Goal: Task Accomplishment & Management: Use online tool/utility

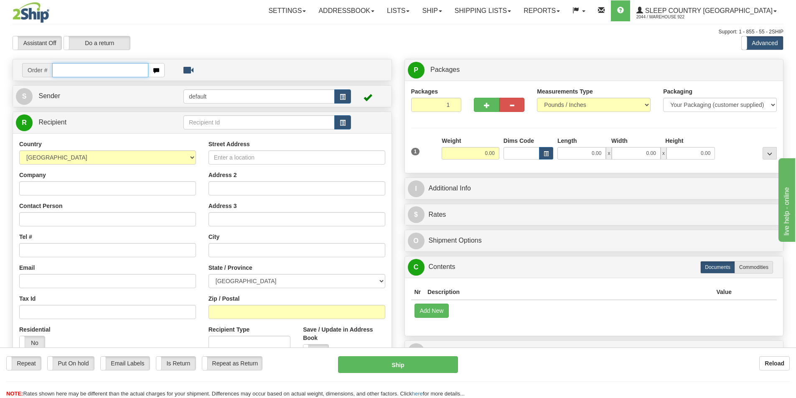
click at [111, 71] on input "text" at bounding box center [100, 70] width 96 height 14
paste input "9000I094811"
type input "9000I094811"
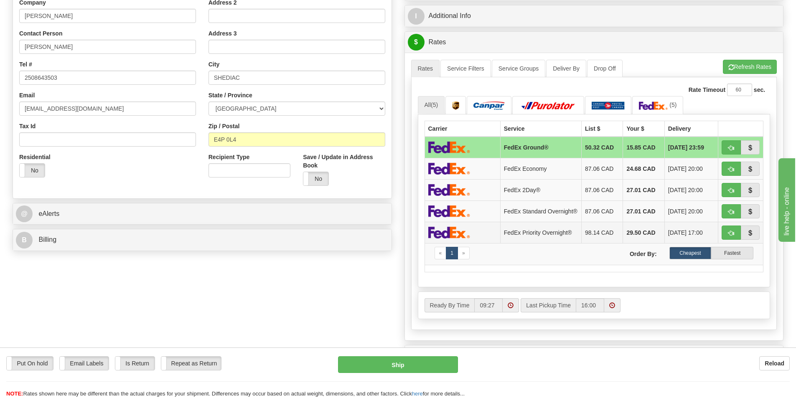
scroll to position [167, 0]
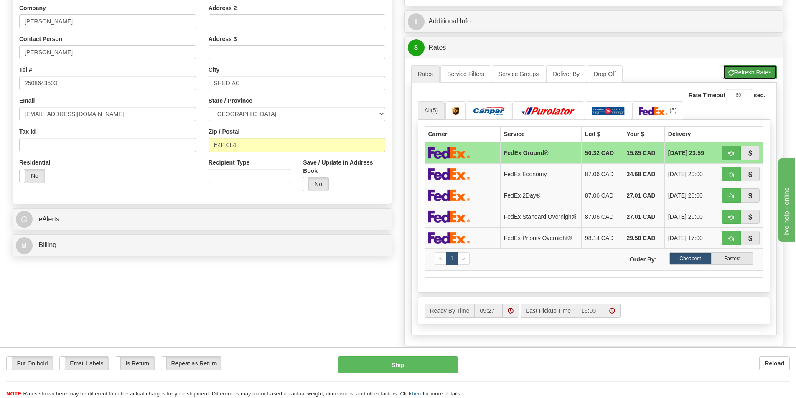
click at [747, 69] on button "Refresh Rates" at bounding box center [750, 72] width 54 height 14
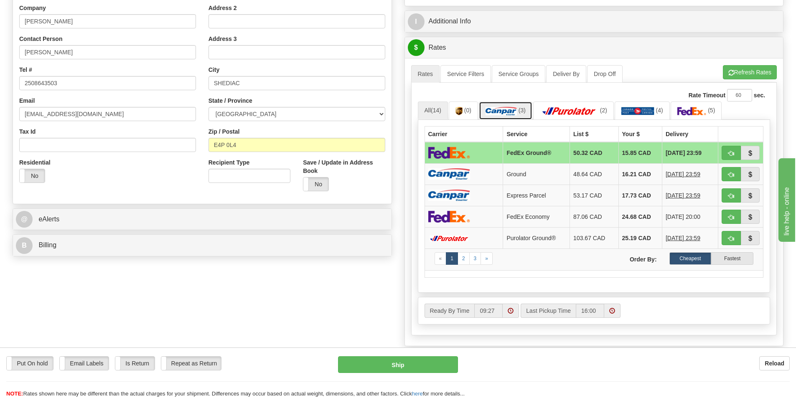
click at [516, 112] on img at bounding box center [501, 111] width 31 height 8
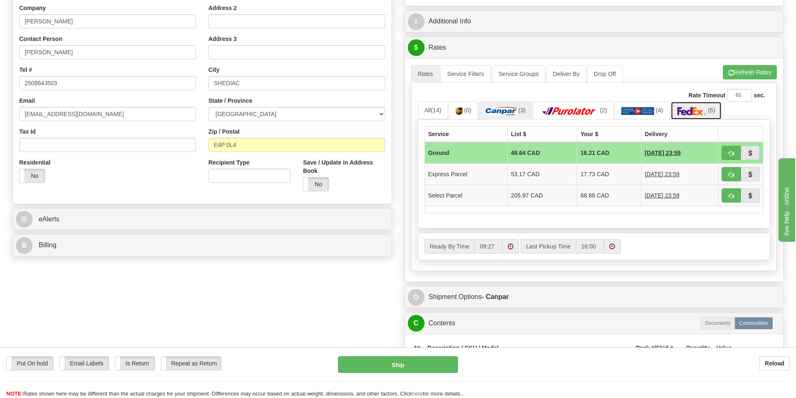
click at [705, 108] on img at bounding box center [692, 111] width 29 height 8
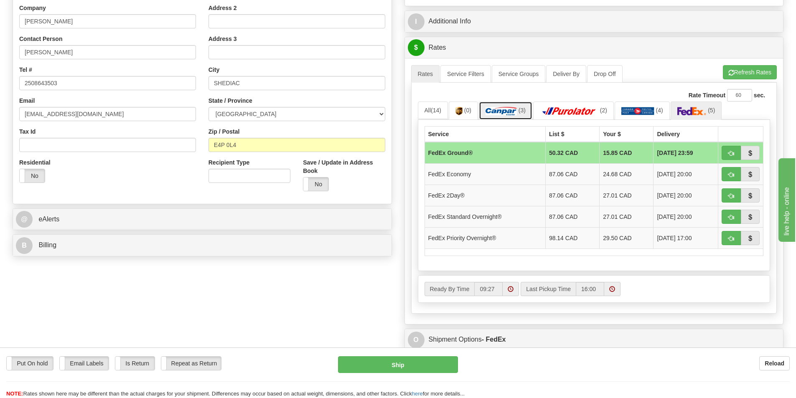
click at [507, 108] on img at bounding box center [501, 111] width 31 height 8
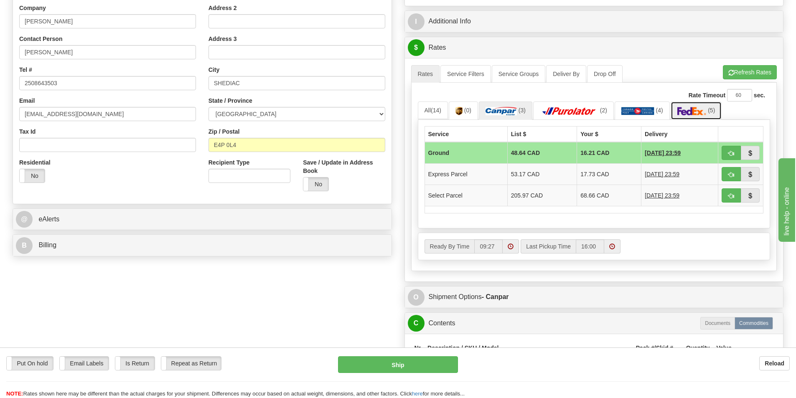
click at [694, 110] on img at bounding box center [692, 111] width 29 height 8
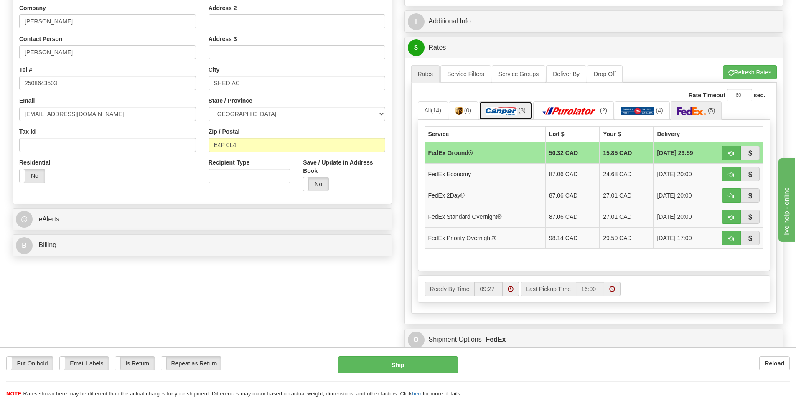
click at [504, 110] on img at bounding box center [501, 111] width 31 height 8
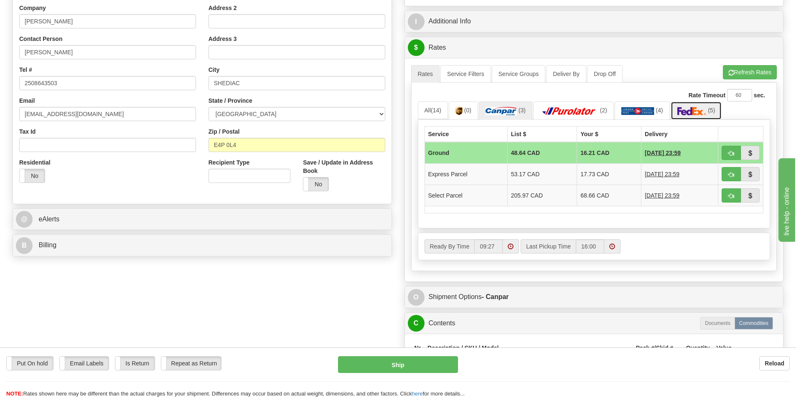
click at [691, 107] on link "(5)" at bounding box center [696, 111] width 51 height 18
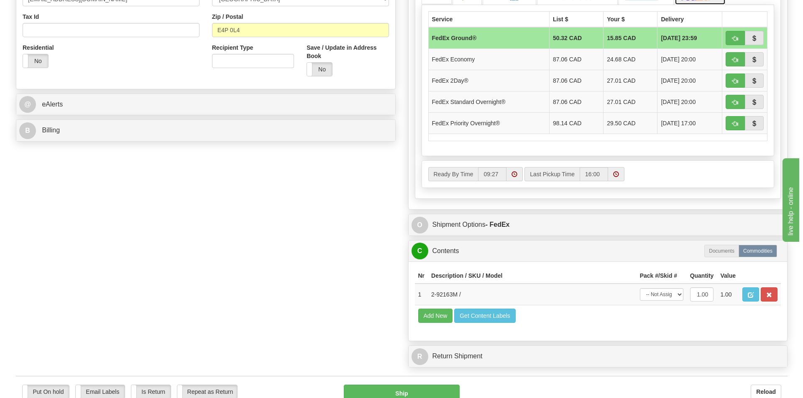
scroll to position [334, 0]
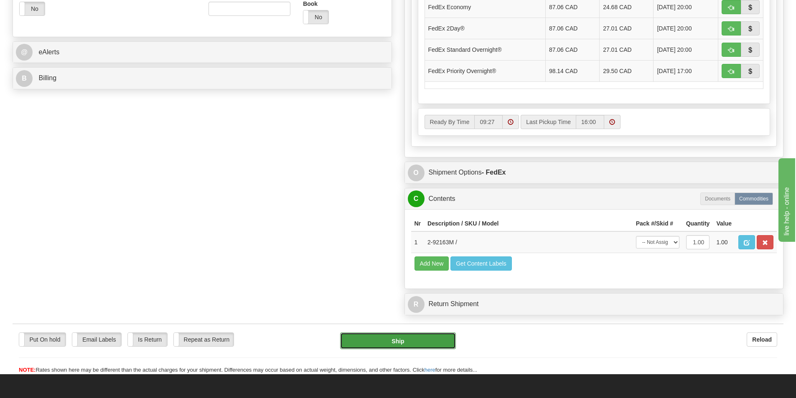
click at [415, 342] on button "Ship" at bounding box center [398, 341] width 116 height 17
type input "92"
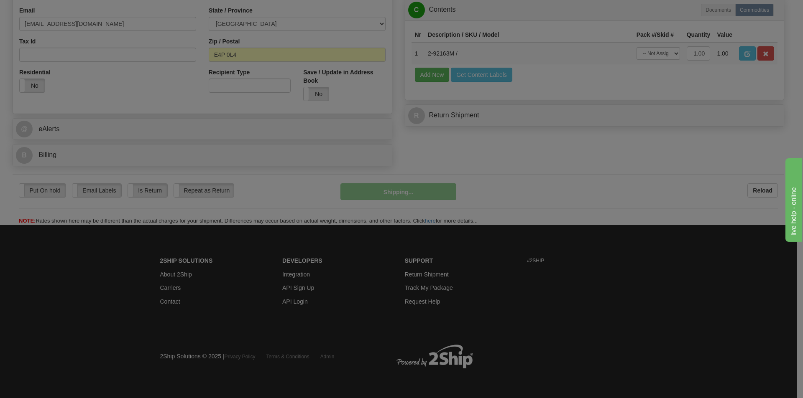
scroll to position [258, 0]
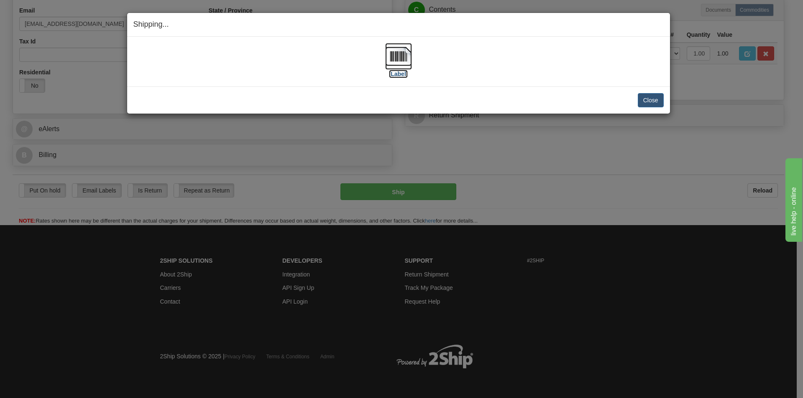
click at [400, 59] on img at bounding box center [398, 56] width 27 height 27
click at [525, 61] on div "[Label]" at bounding box center [398, 61] width 530 height 37
click at [651, 102] on button "Close" at bounding box center [650, 100] width 26 height 14
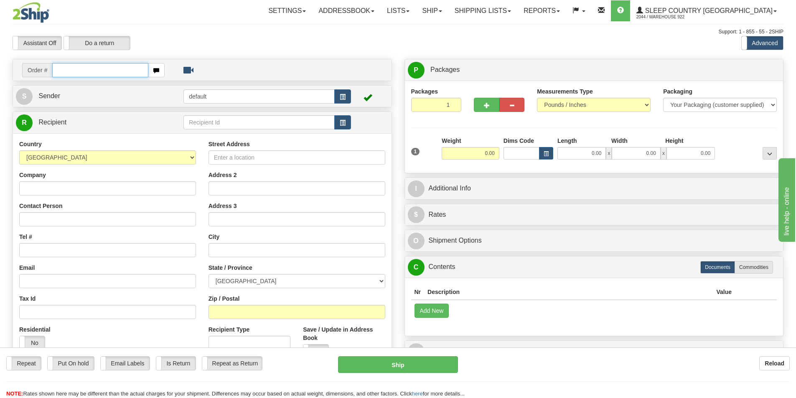
click at [99, 69] on input "text" at bounding box center [100, 70] width 96 height 14
paste input "9002I095855"
type input "9002I095855"
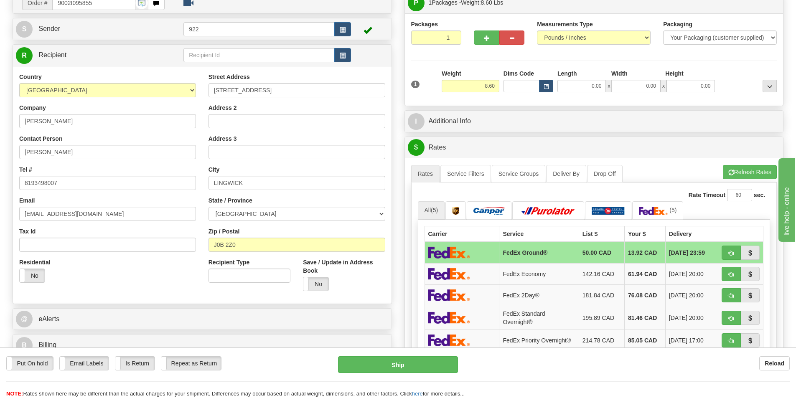
scroll to position [84, 0]
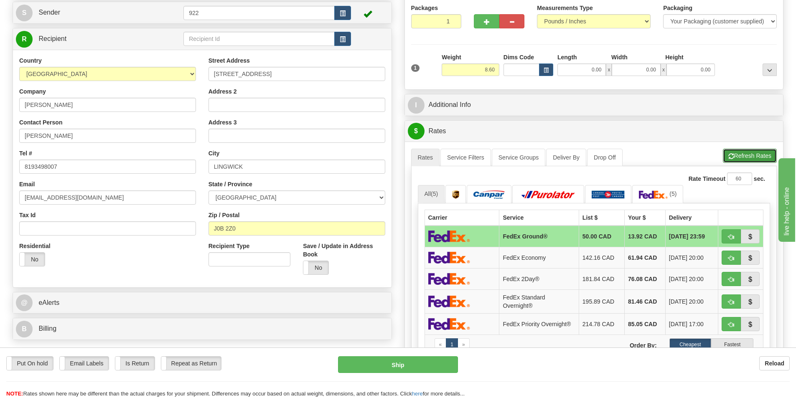
click at [746, 152] on button "Refresh Rates" at bounding box center [750, 156] width 54 height 14
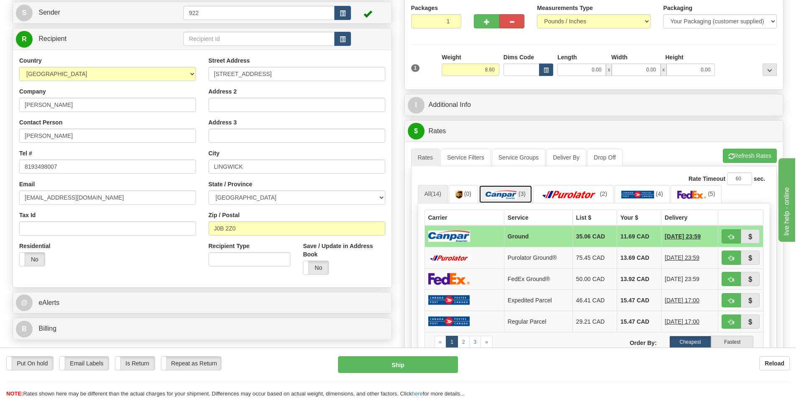
click at [508, 194] on img at bounding box center [501, 195] width 31 height 8
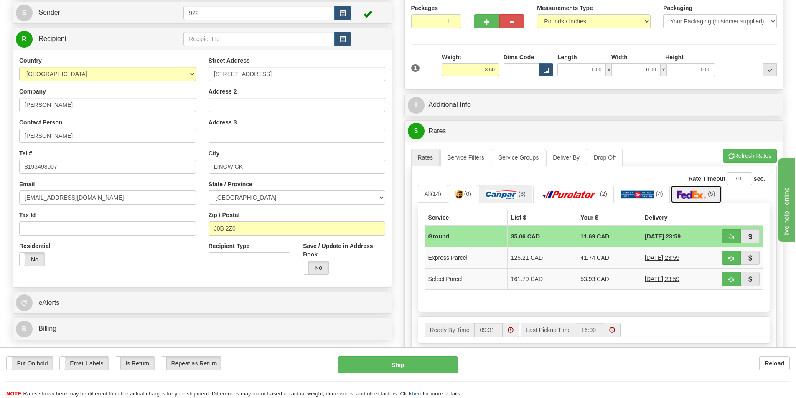
click at [690, 189] on link "(5)" at bounding box center [696, 194] width 51 height 18
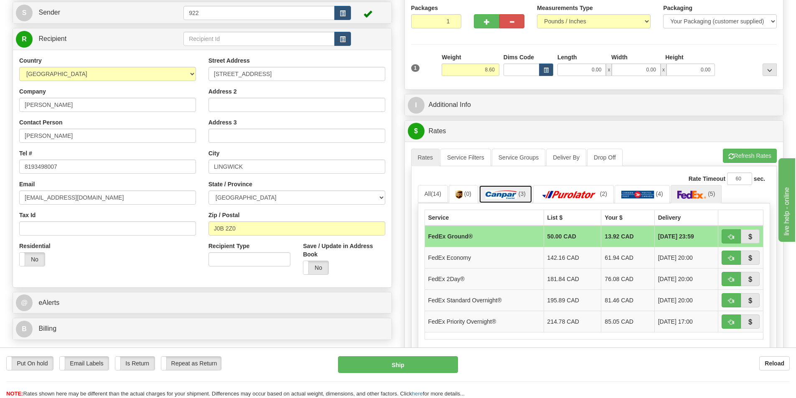
click at [489, 191] on img at bounding box center [501, 195] width 31 height 8
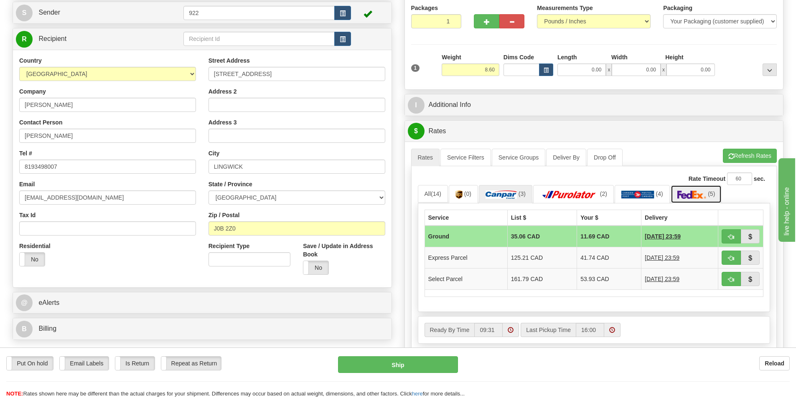
click at [697, 189] on link "(5)" at bounding box center [696, 194] width 51 height 18
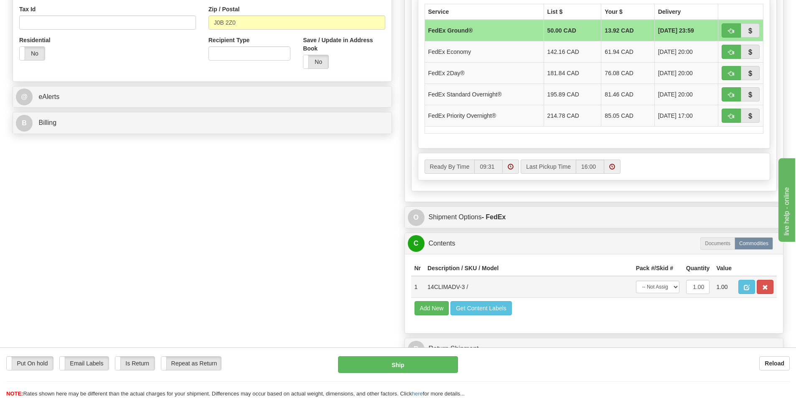
scroll to position [293, 0]
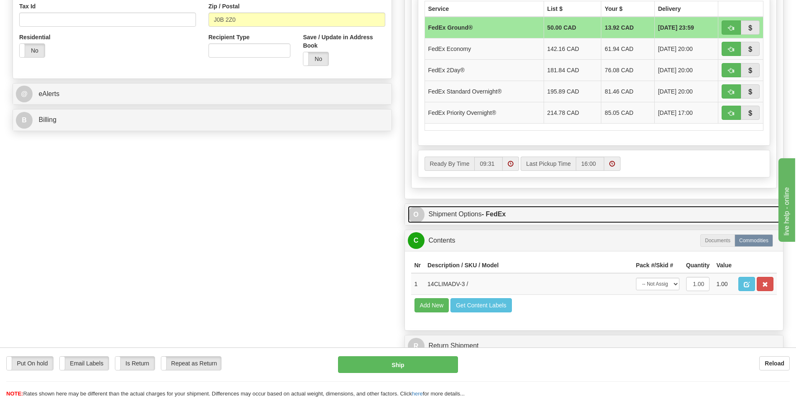
click at [418, 216] on span "O" at bounding box center [416, 214] width 17 height 17
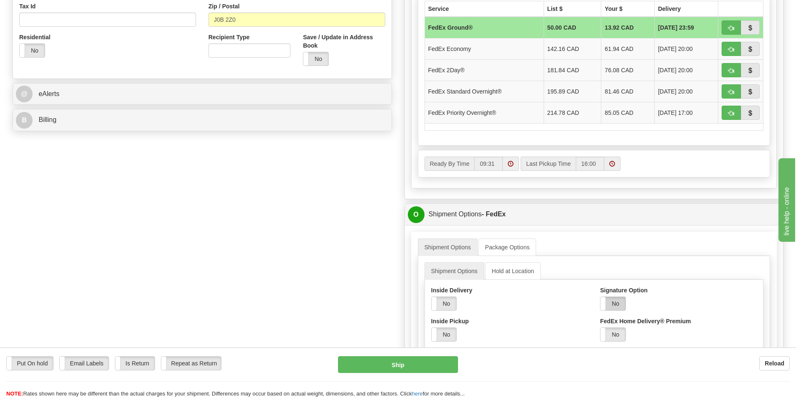
click at [609, 304] on label "No" at bounding box center [613, 303] width 25 height 13
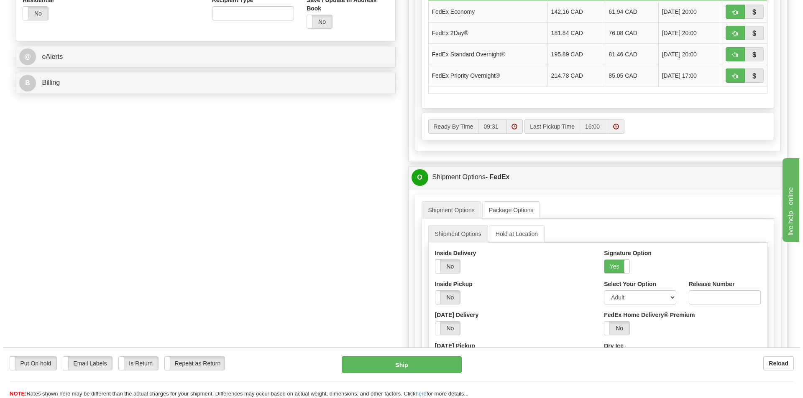
scroll to position [334, 0]
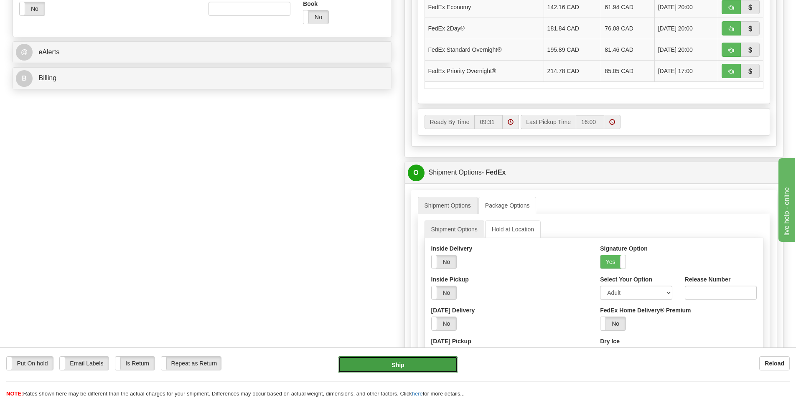
click at [395, 362] on button "Ship" at bounding box center [398, 365] width 120 height 17
type input "92"
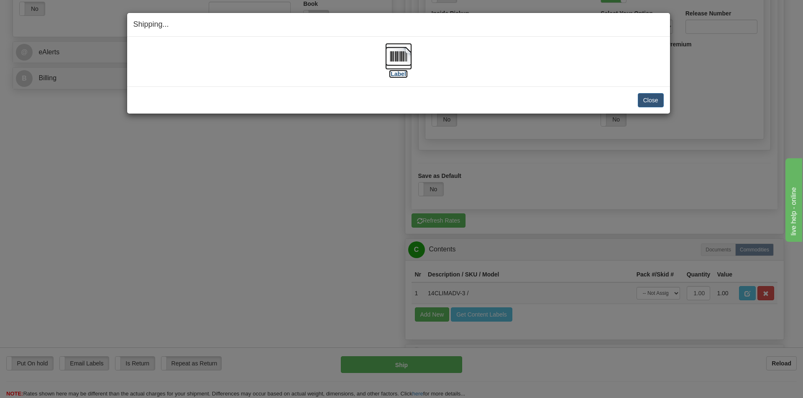
click at [391, 56] on img at bounding box center [398, 56] width 27 height 27
drag, startPoint x: 474, startPoint y: 46, endPoint x: 510, endPoint y: 60, distance: 37.6
click at [474, 46] on div "[Label]" at bounding box center [398, 61] width 530 height 37
click at [653, 101] on button "Close" at bounding box center [650, 100] width 26 height 14
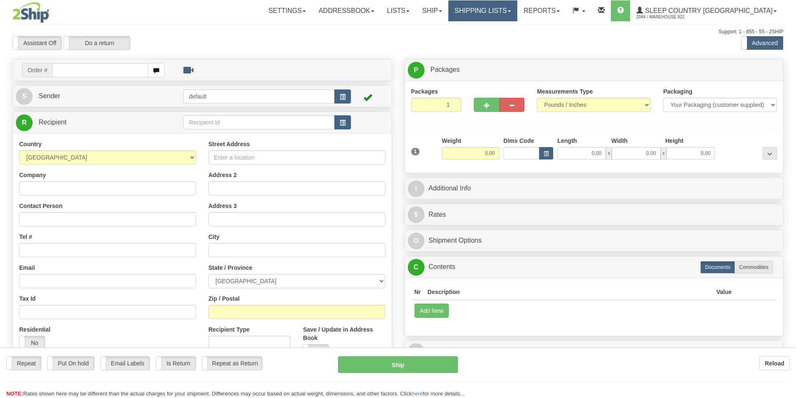
click at [526, 9] on div "Toggle navigation Settings Shipping Preferences Fields Preferences New" at bounding box center [398, 235] width 796 height 471
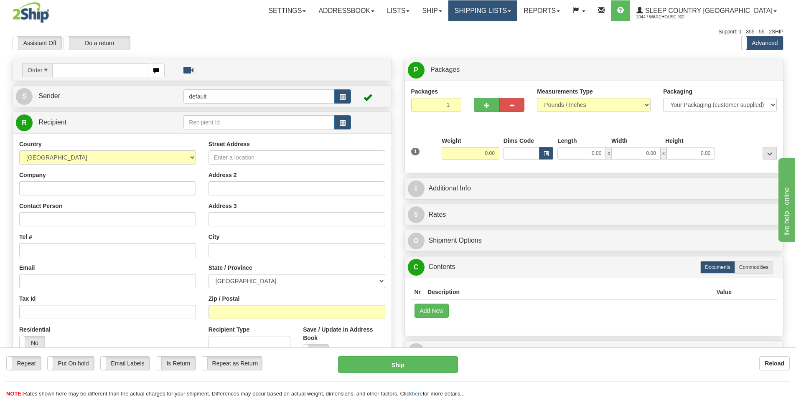
click at [517, 13] on link "Shipping lists" at bounding box center [483, 10] width 69 height 21
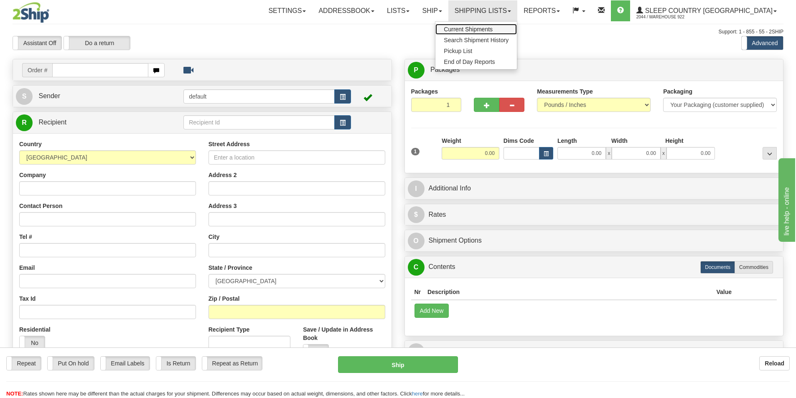
click at [493, 30] on span "Current Shipments" at bounding box center [468, 29] width 49 height 7
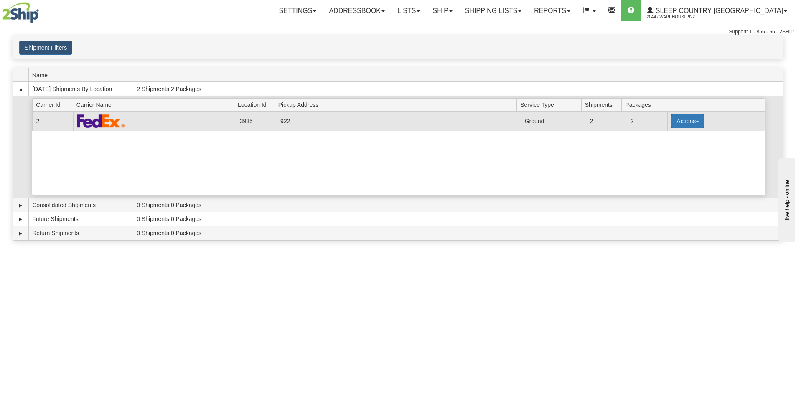
click at [690, 118] on button "Actions" at bounding box center [687, 121] width 33 height 14
click at [662, 136] on span "Details" at bounding box center [657, 137] width 23 height 6
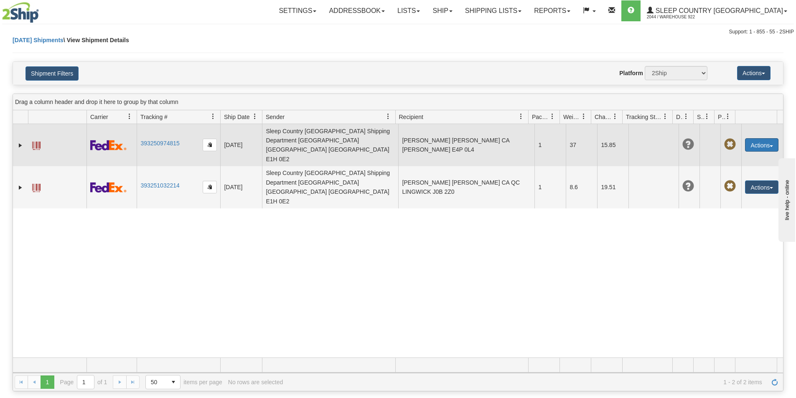
click at [770, 138] on button "Actions" at bounding box center [761, 144] width 33 height 13
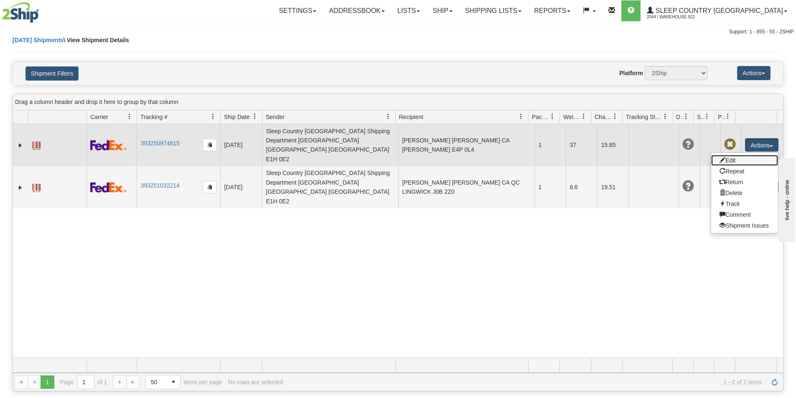
click at [728, 155] on link "Edit" at bounding box center [744, 160] width 67 height 11
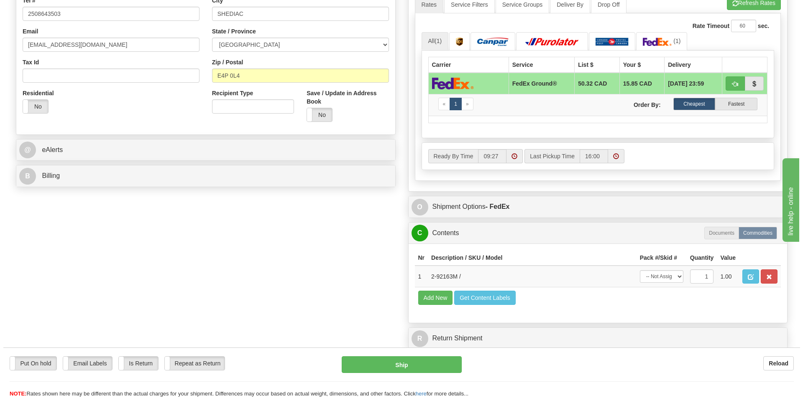
scroll to position [251, 0]
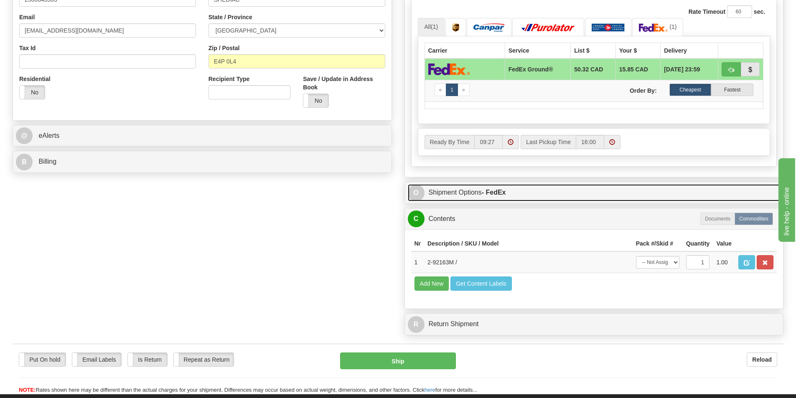
click at [423, 195] on span "O" at bounding box center [416, 193] width 17 height 17
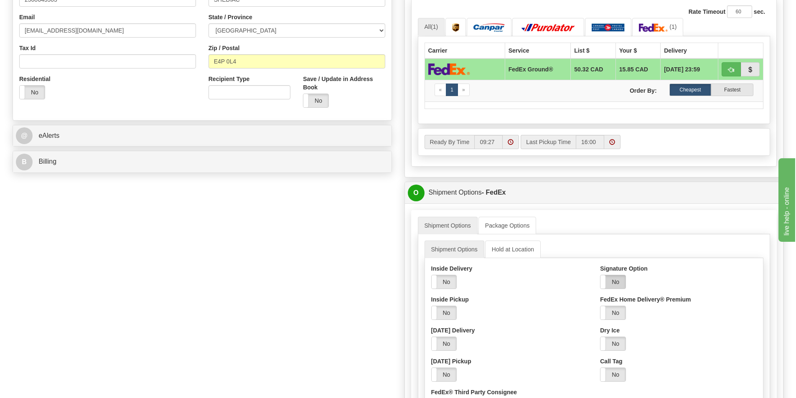
click at [615, 285] on label "No" at bounding box center [613, 281] width 25 height 13
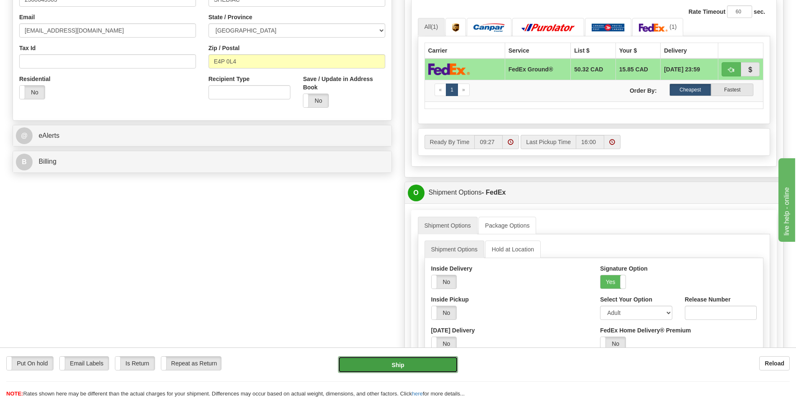
click at [416, 365] on button "Ship" at bounding box center [398, 365] width 120 height 17
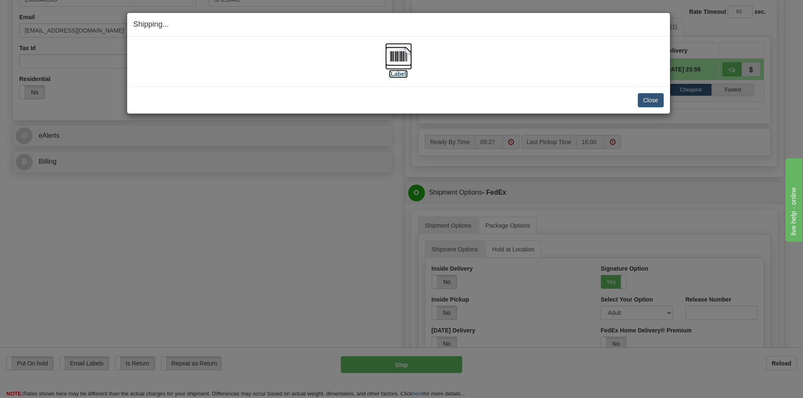
click at [398, 57] on img at bounding box center [398, 56] width 27 height 27
drag, startPoint x: 507, startPoint y: 68, endPoint x: 530, endPoint y: 67, distance: 23.8
click at [507, 68] on div "[Label]" at bounding box center [398, 61] width 530 height 37
click at [646, 101] on button "Close" at bounding box center [650, 100] width 26 height 14
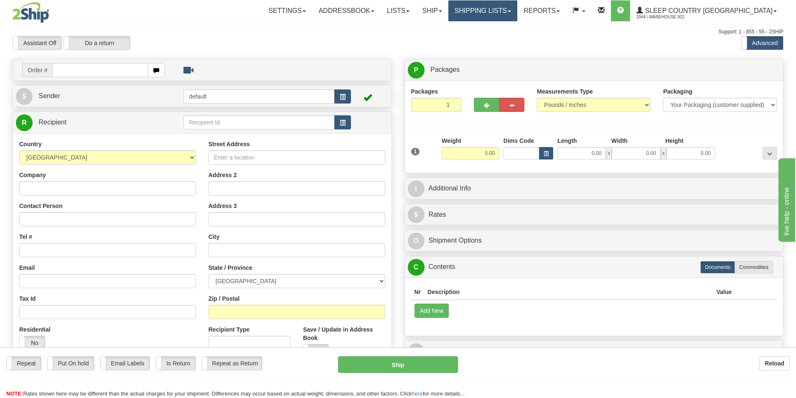
click at [517, 12] on link "Shipping lists" at bounding box center [483, 10] width 69 height 21
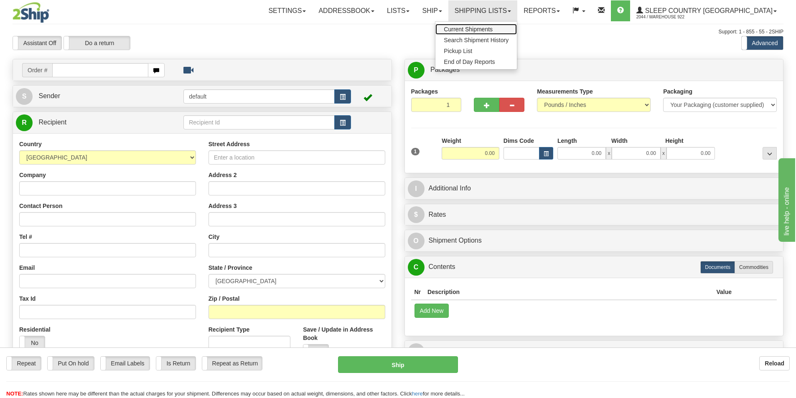
click at [493, 30] on span "Current Shipments" at bounding box center [468, 29] width 49 height 7
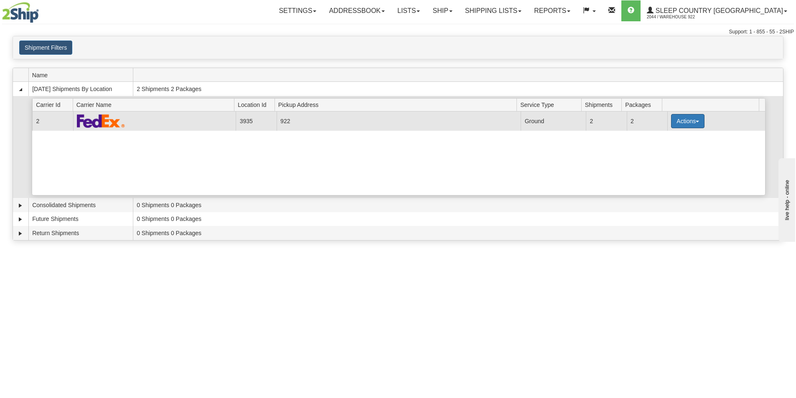
click at [696, 122] on button "Actions" at bounding box center [687, 121] width 33 height 14
click at [665, 143] on link "Close" at bounding box center [670, 148] width 67 height 11
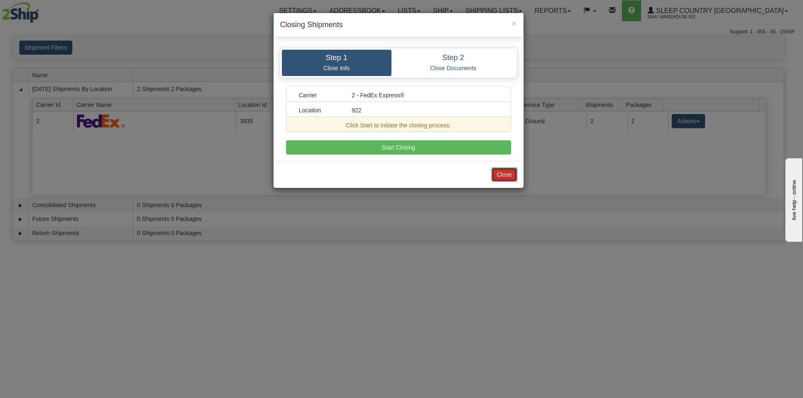
click at [499, 176] on button "Close" at bounding box center [504, 175] width 26 height 14
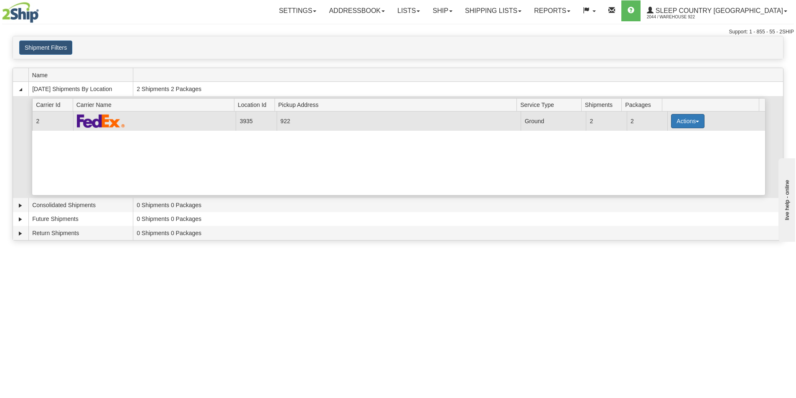
click at [694, 119] on button "Actions" at bounding box center [687, 121] width 33 height 14
click at [659, 138] on span "Details" at bounding box center [657, 137] width 23 height 6
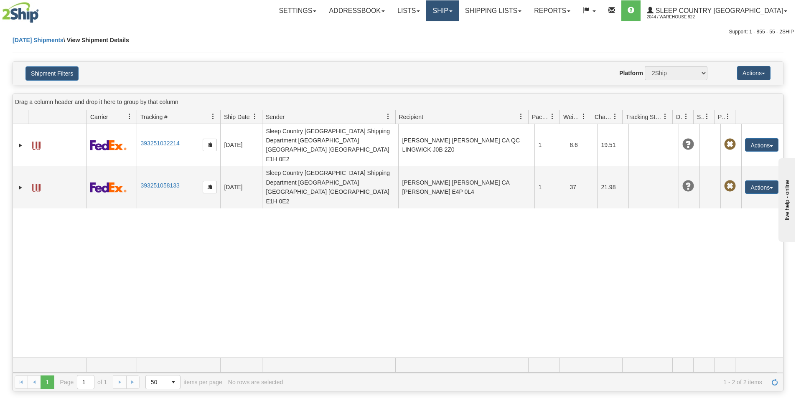
click at [459, 13] on link "Ship" at bounding box center [442, 10] width 32 height 21
click at [423, 29] on span "Ship Screen" at bounding box center [407, 29] width 32 height 7
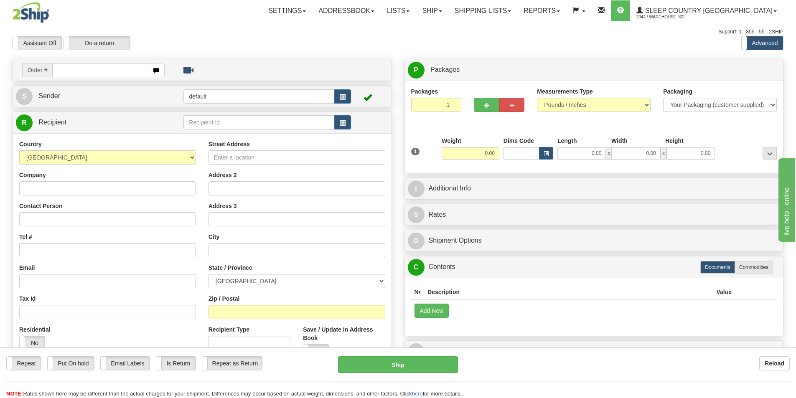
click at [117, 71] on input "text" at bounding box center [100, 70] width 96 height 14
click at [140, 74] on input "text" at bounding box center [100, 70] width 96 height 14
paste input "9000I095371"
type input "9000I095371"
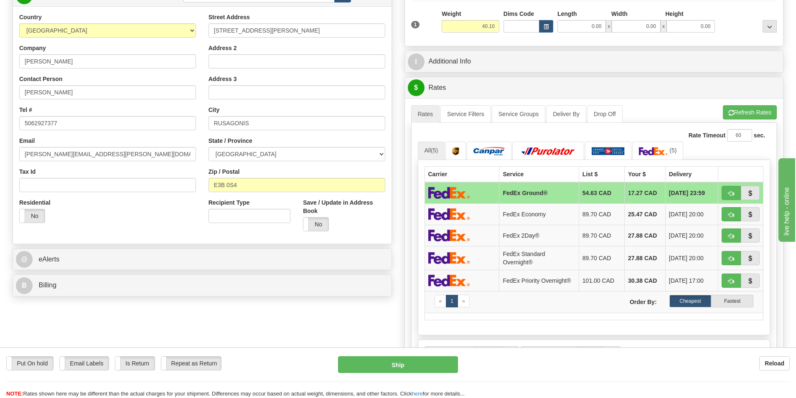
scroll to position [84, 0]
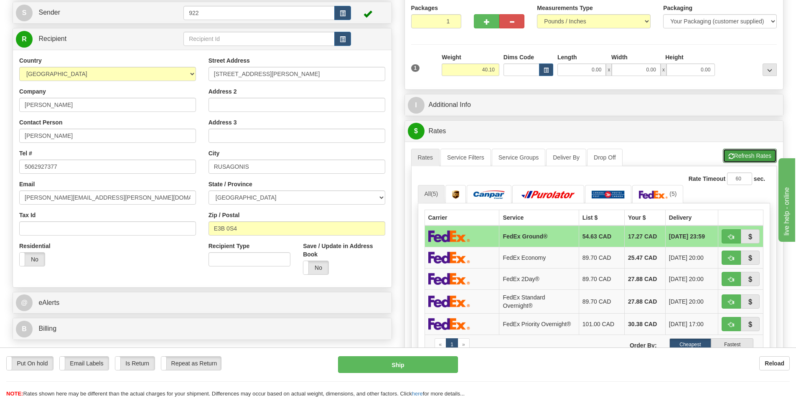
click at [742, 157] on button "Refresh Rates" at bounding box center [750, 156] width 54 height 14
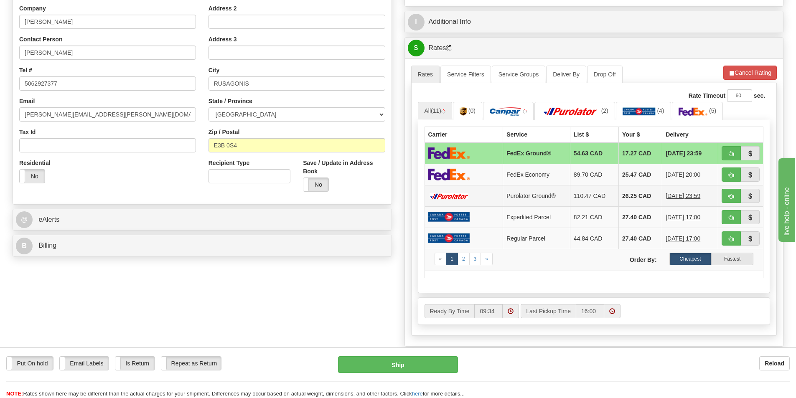
scroll to position [167, 0]
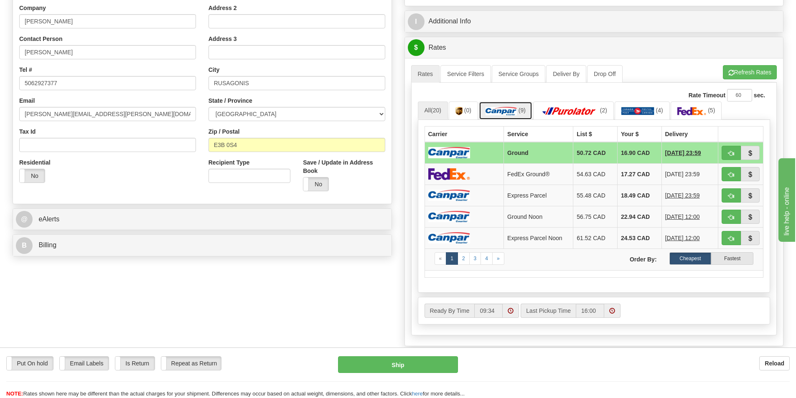
click at [506, 114] on img at bounding box center [501, 111] width 31 height 8
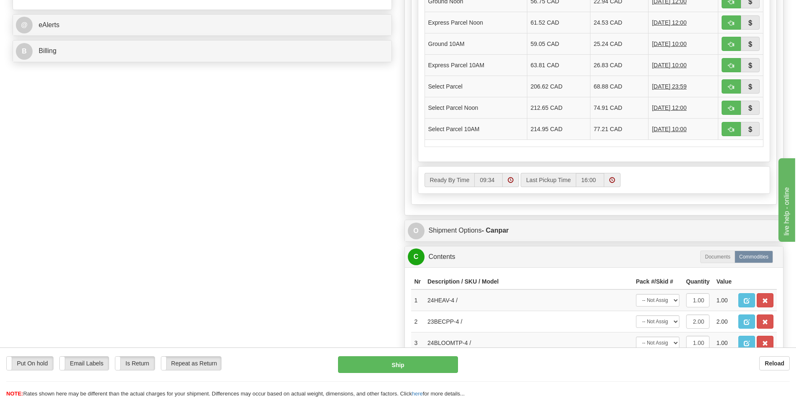
scroll to position [376, 0]
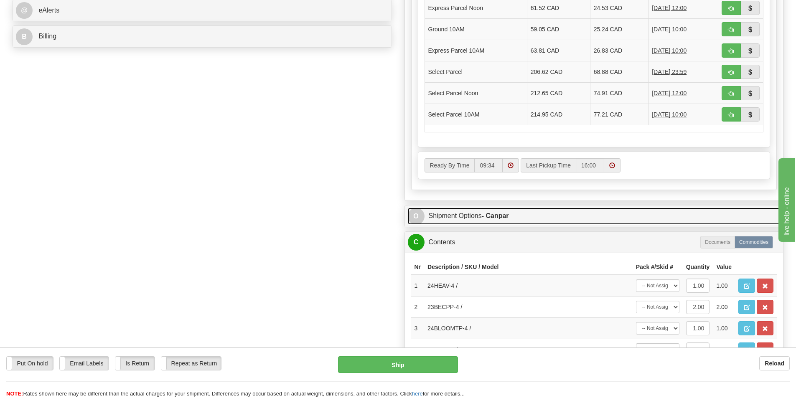
click at [456, 212] on link "O Shipment Options - Canpar" at bounding box center [594, 216] width 373 height 17
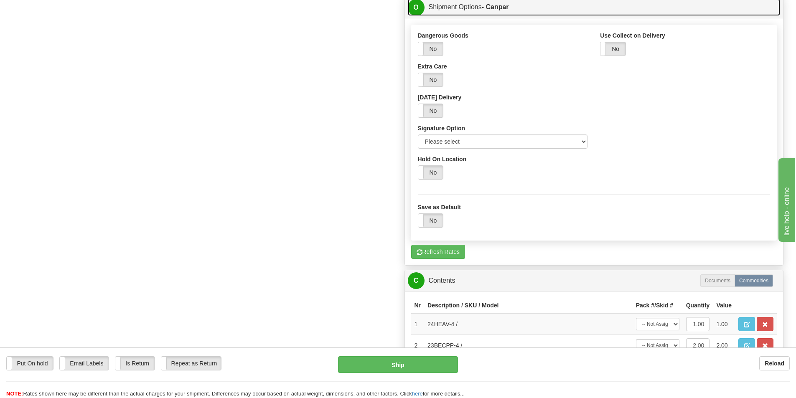
scroll to position [543, 0]
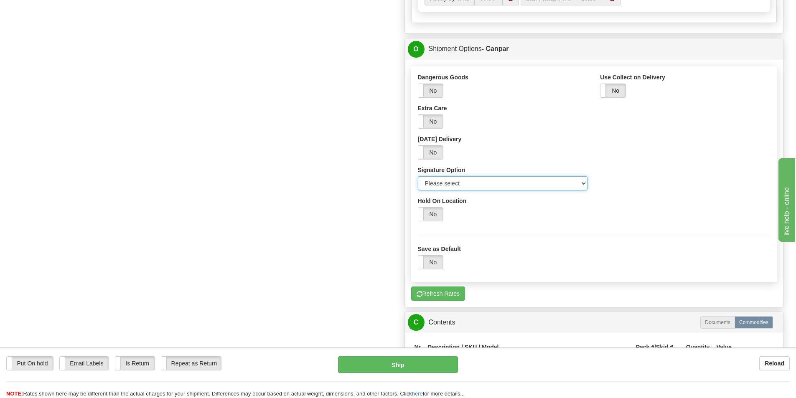
click at [464, 183] on select "Please select No Signature Required Signature Required Adult Signature" at bounding box center [503, 183] width 170 height 14
select select "2"
click at [418, 176] on select "Please select No Signature Required Signature Required Adult Signature" at bounding box center [503, 183] width 170 height 14
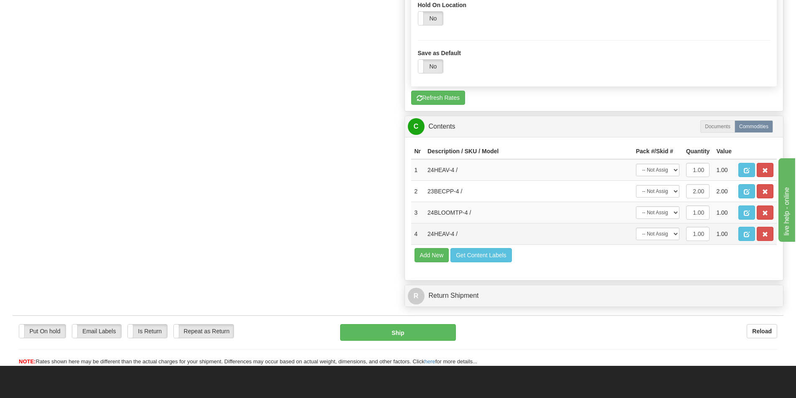
scroll to position [836, 0]
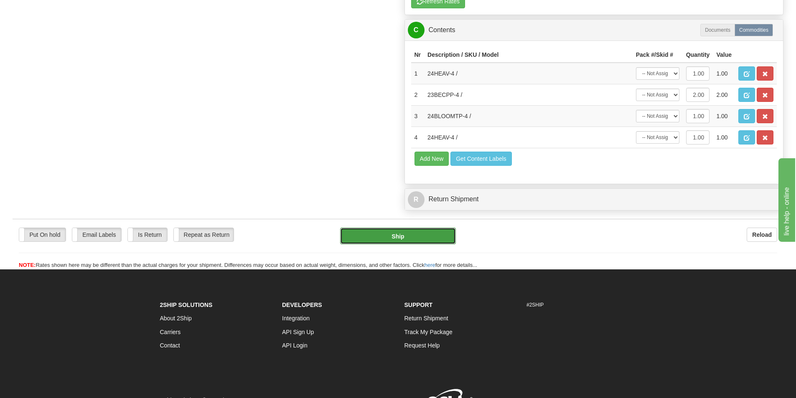
click at [418, 237] on button "Ship" at bounding box center [398, 236] width 116 height 17
type input "1"
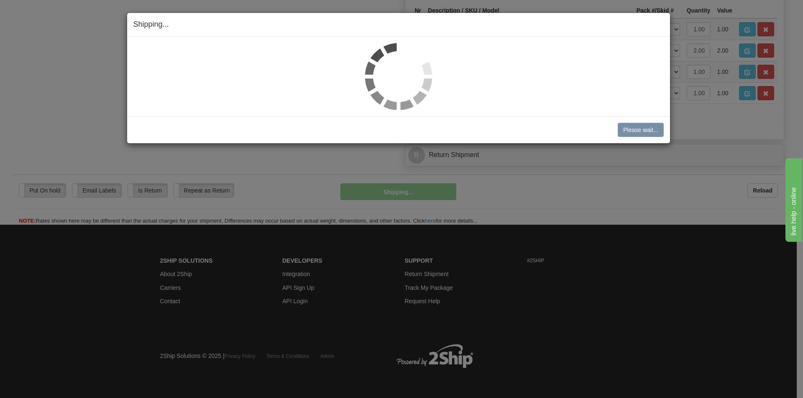
scroll to position [485, 0]
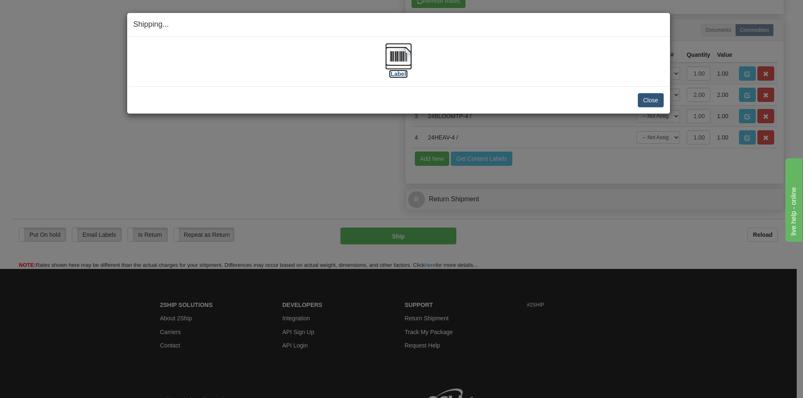
click at [406, 55] on img at bounding box center [398, 56] width 27 height 27
drag, startPoint x: 513, startPoint y: 59, endPoint x: 570, endPoint y: 84, distance: 62.4
click at [513, 59] on div "[Label]" at bounding box center [398, 61] width 530 height 37
click at [650, 104] on button "Close" at bounding box center [650, 100] width 26 height 14
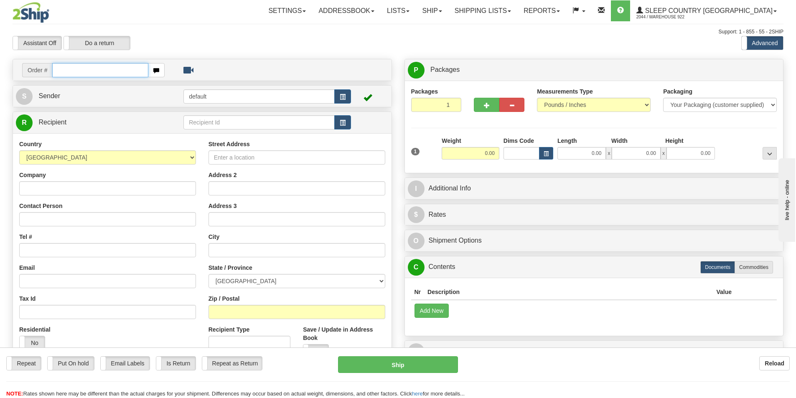
click at [86, 71] on input "text" at bounding box center [100, 70] width 96 height 14
paste input "9000I093509"
type input "9000I093509"
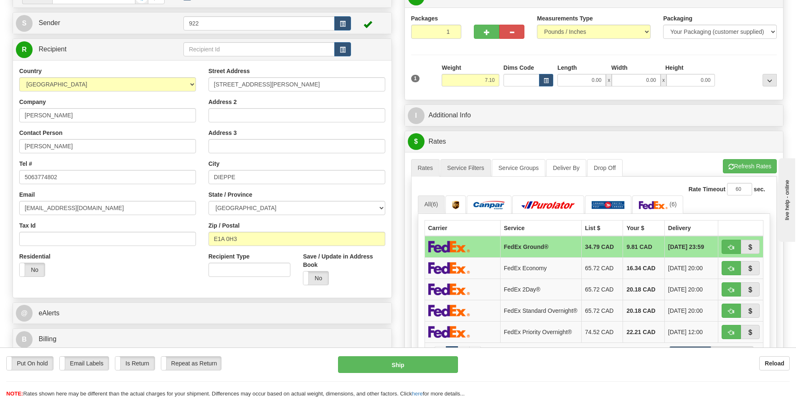
scroll to position [125, 0]
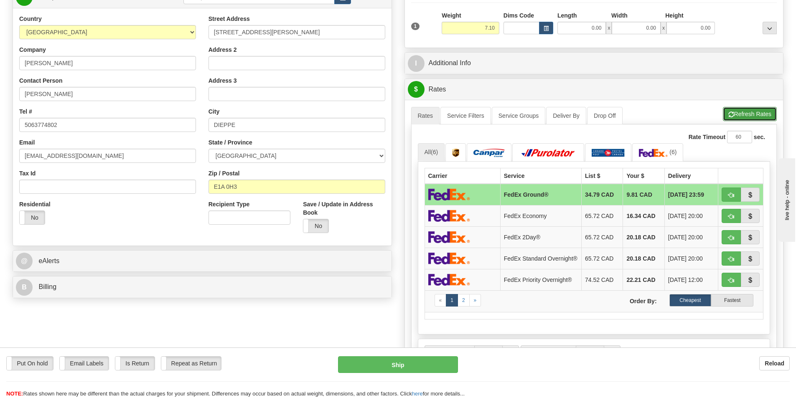
click at [752, 113] on button "Refresh Rates" at bounding box center [750, 114] width 54 height 14
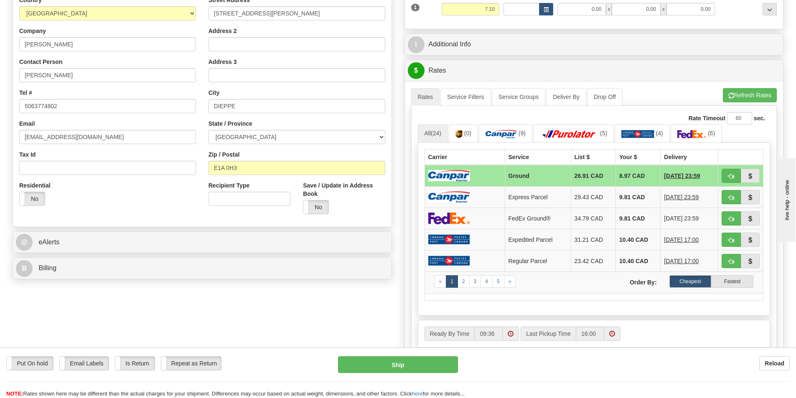
scroll to position [167, 0]
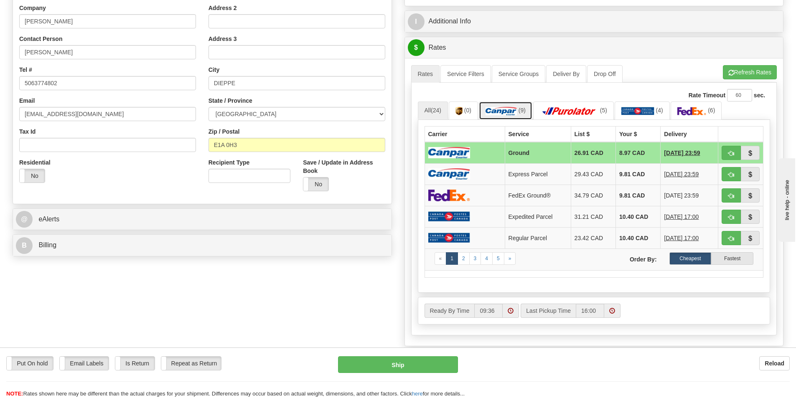
click at [512, 111] on img at bounding box center [501, 111] width 31 height 8
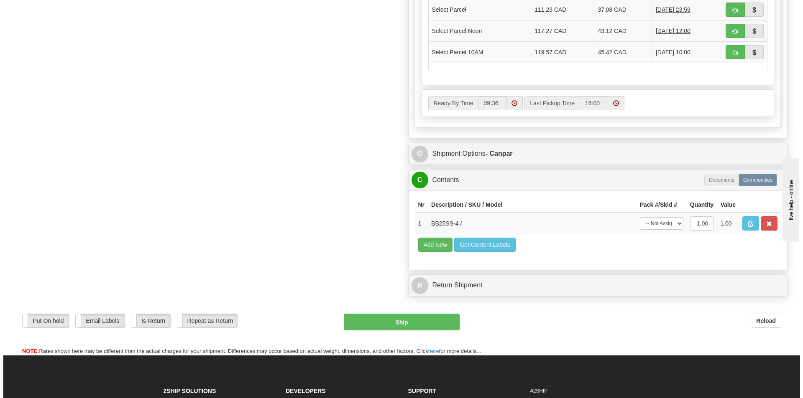
scroll to position [460, 0]
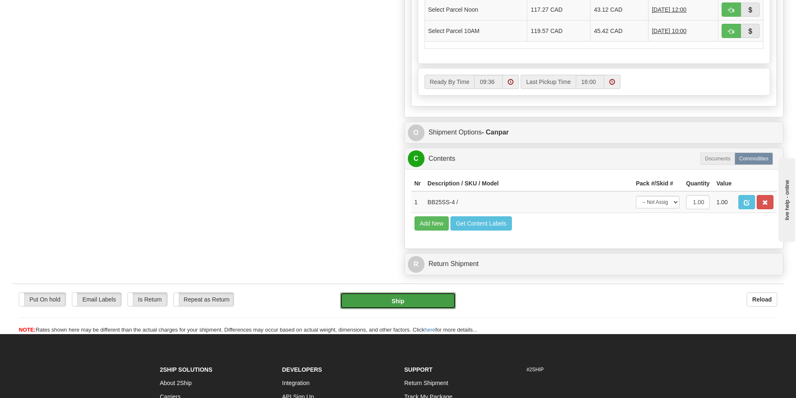
click at [401, 303] on button "Ship" at bounding box center [398, 301] width 116 height 17
type input "1"
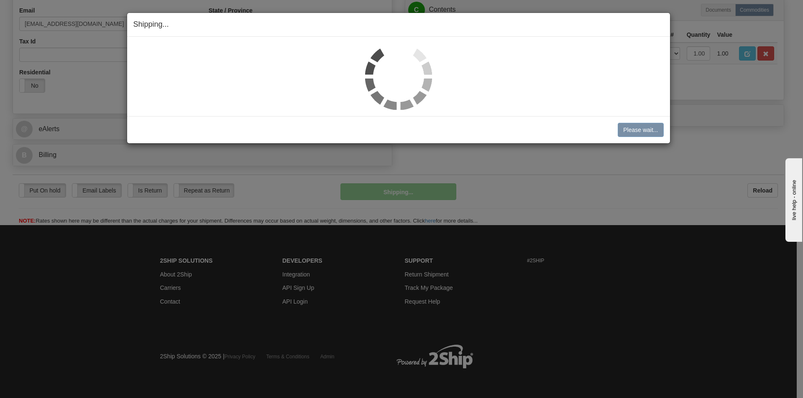
scroll to position [258, 0]
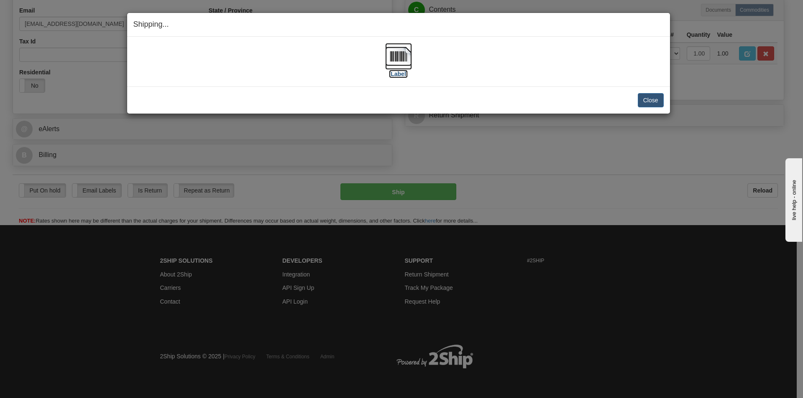
click at [391, 55] on img at bounding box center [398, 56] width 27 height 27
click at [526, 59] on div "[Label]" at bounding box center [398, 61] width 530 height 37
click at [649, 103] on button "Close" at bounding box center [650, 100] width 26 height 14
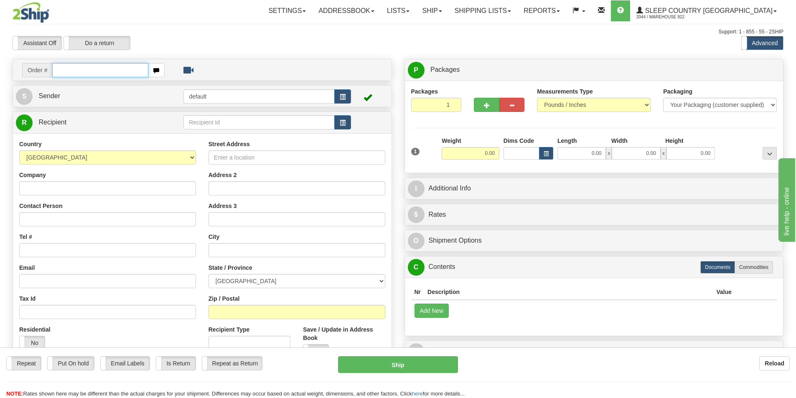
click at [118, 74] on input "text" at bounding box center [100, 70] width 96 height 14
paste input "9007I095407"
type input "9007I095407"
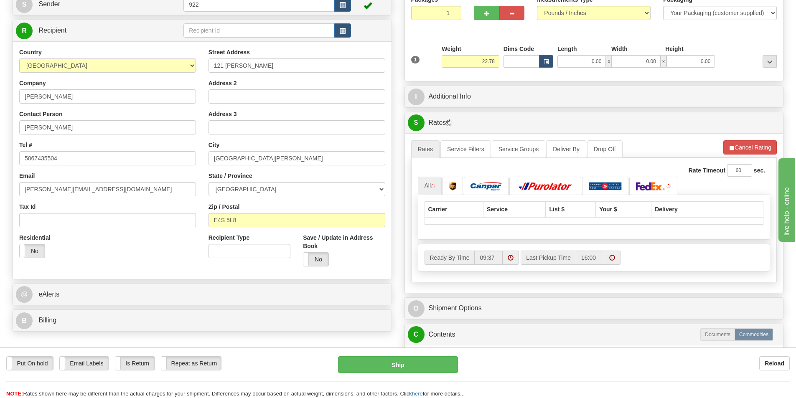
scroll to position [125, 0]
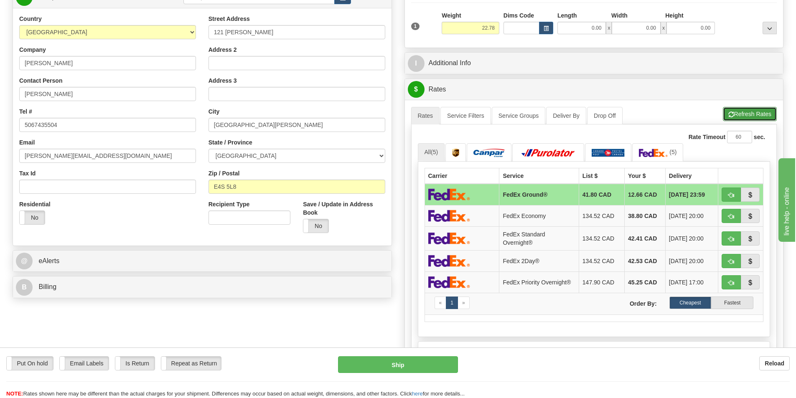
click at [745, 113] on button "Refresh Rates" at bounding box center [750, 114] width 54 height 14
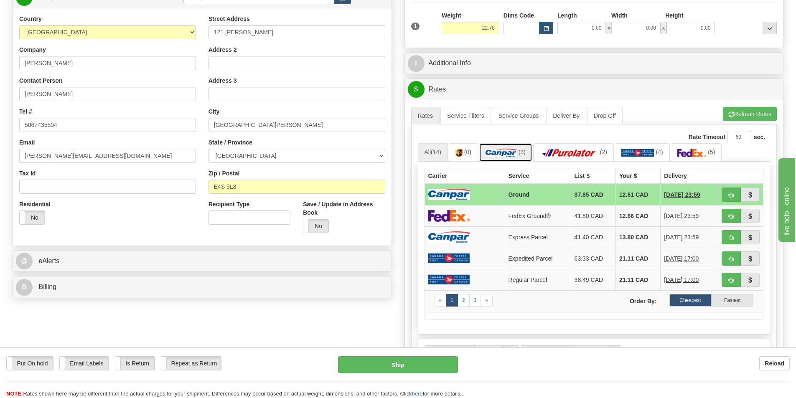
click at [512, 158] on link "(3)" at bounding box center [506, 152] width 54 height 18
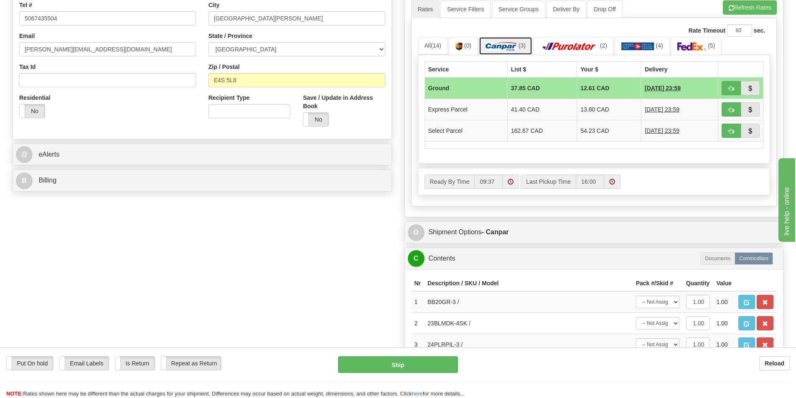
scroll to position [293, 0]
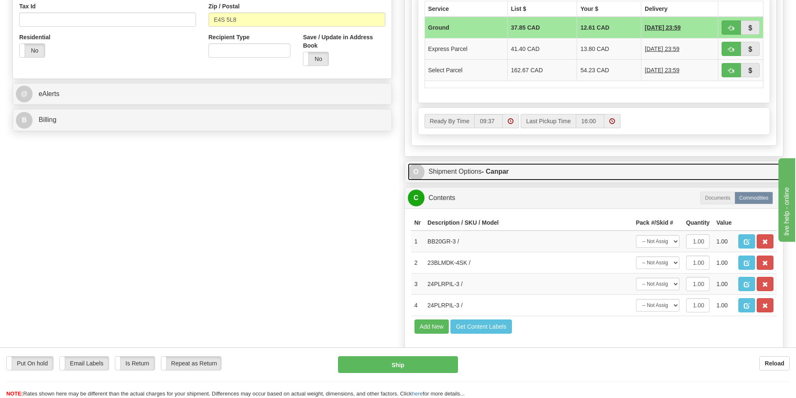
click at [469, 169] on link "O Shipment Options - Canpar" at bounding box center [594, 171] width 373 height 17
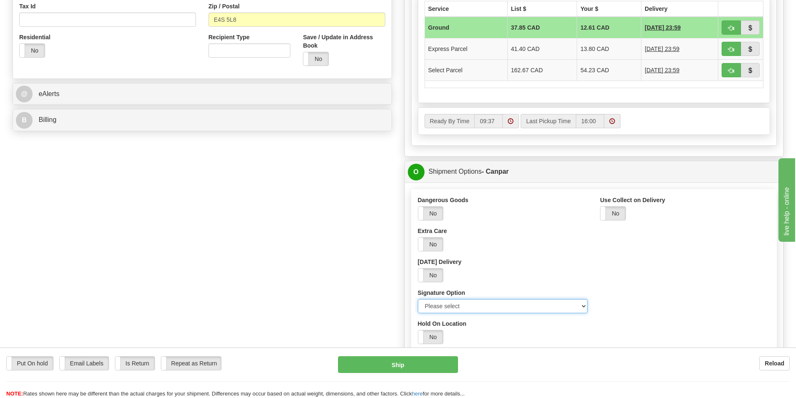
click at [442, 306] on select "Please select No Signature Required Signature Required Adult Signature" at bounding box center [503, 306] width 170 height 14
select select "2"
click at [418, 299] on select "Please select No Signature Required Signature Required Adult Signature" at bounding box center [503, 306] width 170 height 14
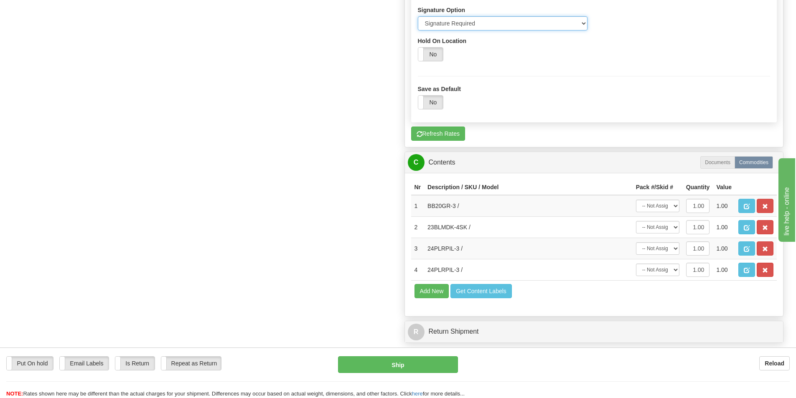
scroll to position [585, 0]
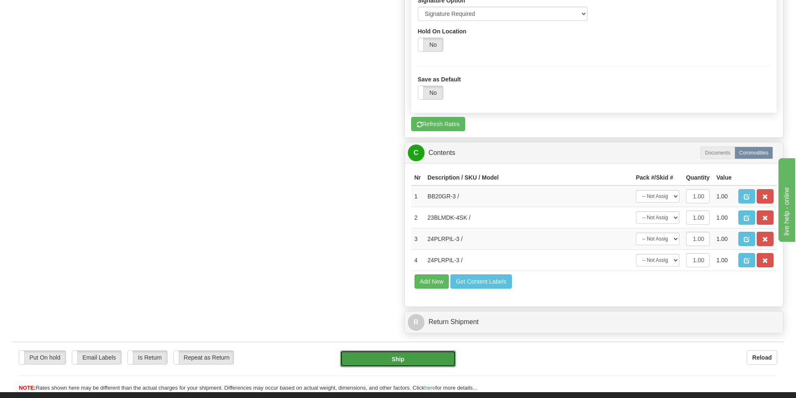
click at [402, 361] on button "Ship" at bounding box center [398, 359] width 116 height 17
type input "1"
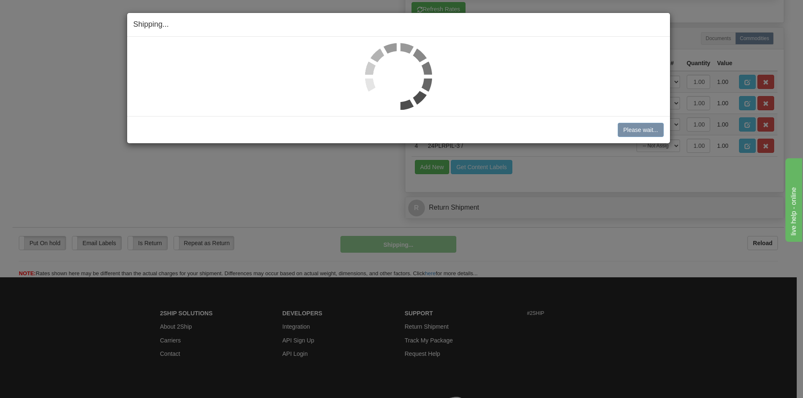
scroll to position [362, 0]
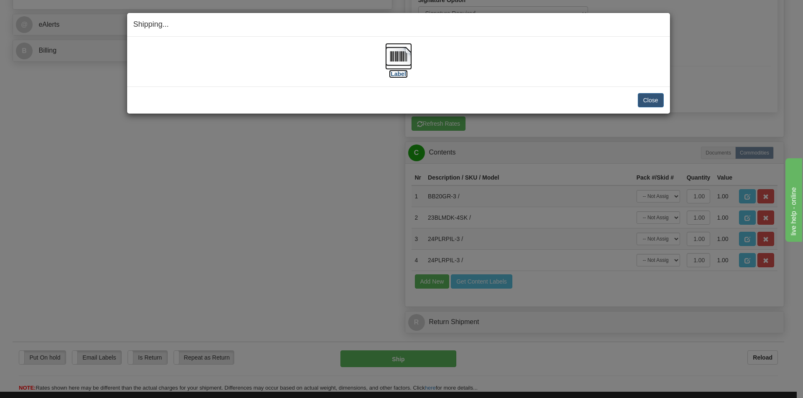
click at [396, 62] on img at bounding box center [398, 56] width 27 height 27
click at [656, 102] on button "Close" at bounding box center [650, 100] width 26 height 14
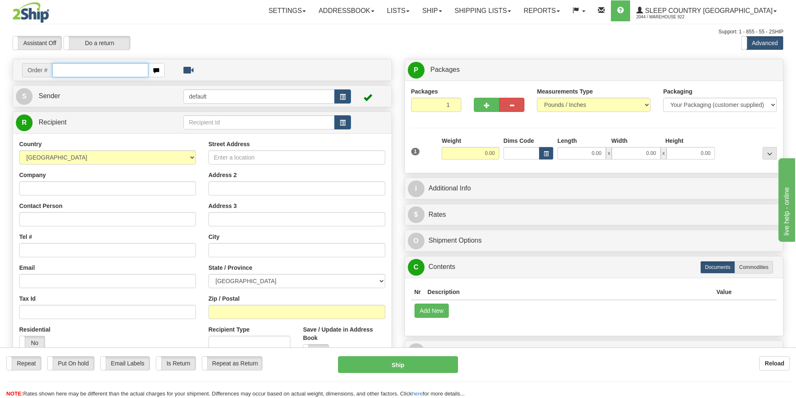
click at [122, 73] on input "text" at bounding box center [100, 70] width 96 height 14
paste input "9000I094444"
type input "9000I094444"
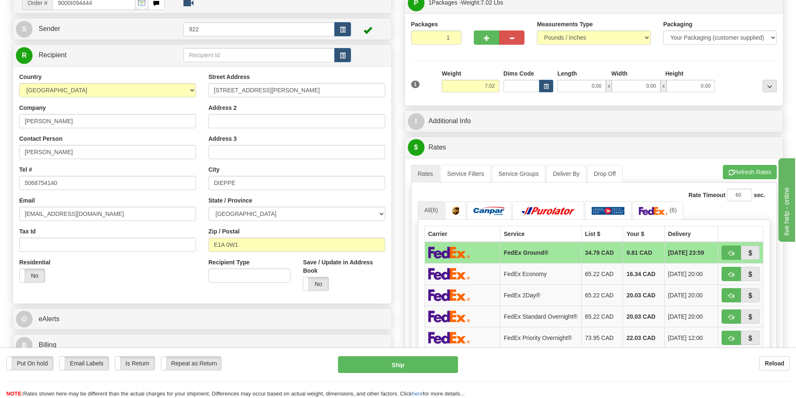
scroll to position [84, 0]
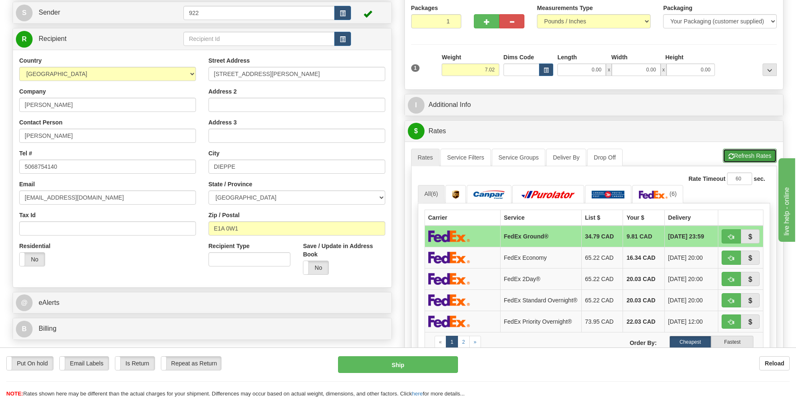
click at [742, 159] on button "Refresh Rates" at bounding box center [750, 156] width 54 height 14
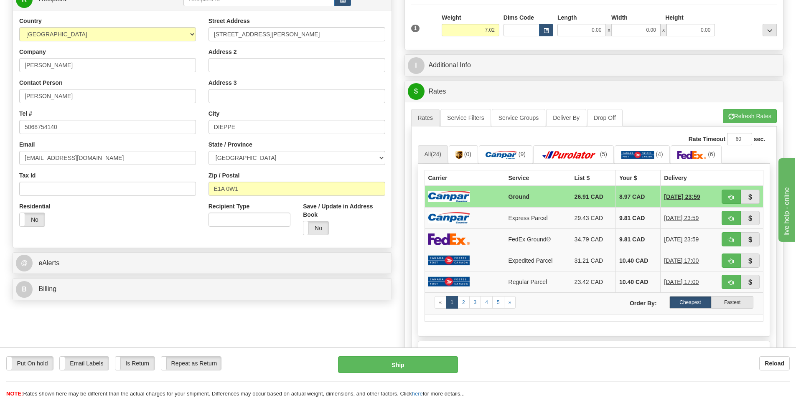
scroll to position [125, 0]
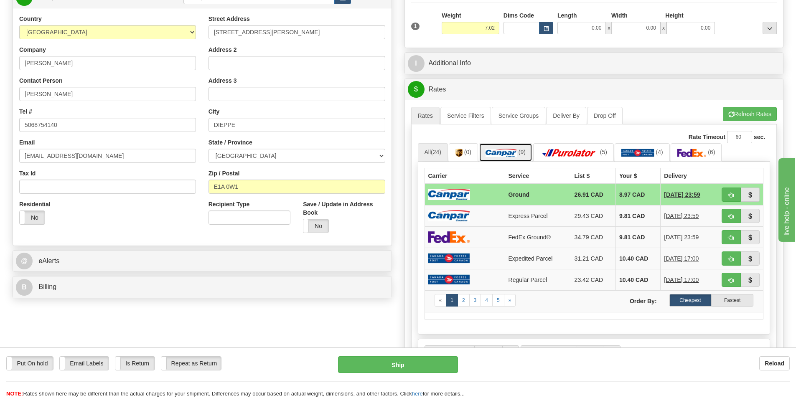
click at [508, 153] on img at bounding box center [501, 153] width 31 height 8
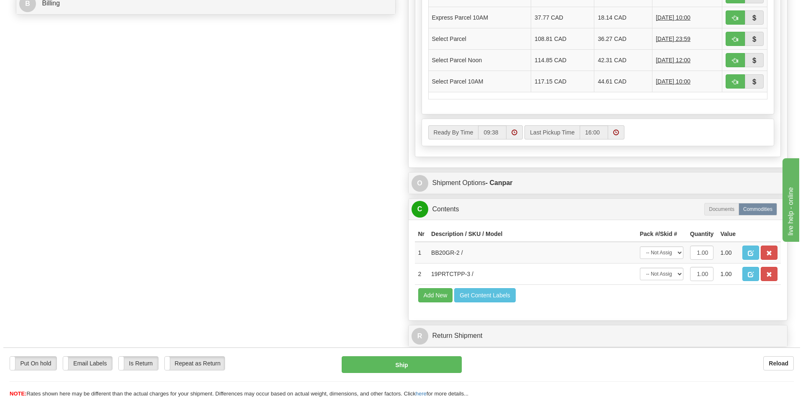
scroll to position [418, 0]
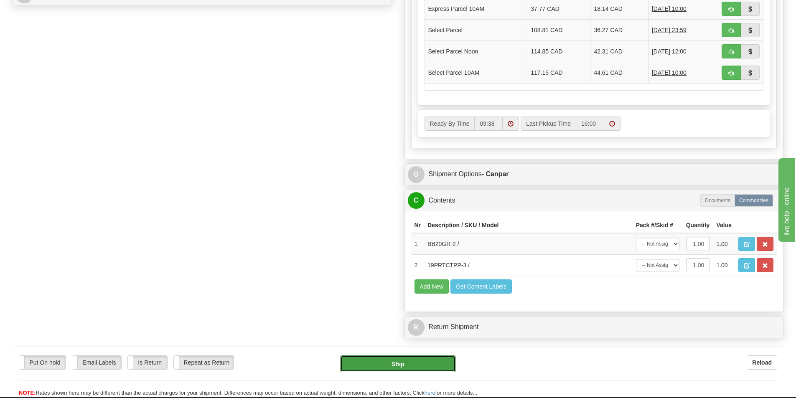
click at [434, 369] on button "Ship" at bounding box center [398, 364] width 116 height 17
type input "1"
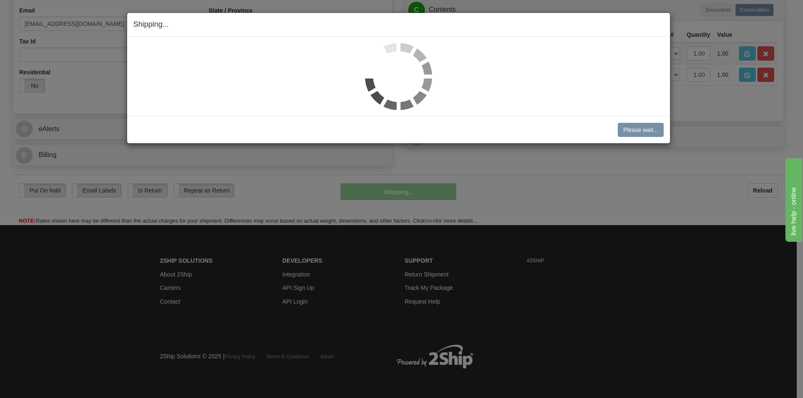
scroll to position [258, 0]
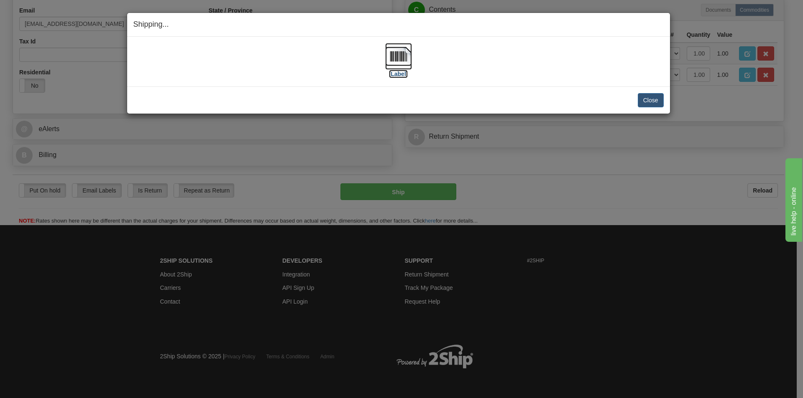
click at [400, 61] on img at bounding box center [398, 56] width 27 height 27
click at [581, 68] on div "[Label]" at bounding box center [398, 61] width 530 height 37
click at [651, 100] on button "Close" at bounding box center [650, 100] width 26 height 14
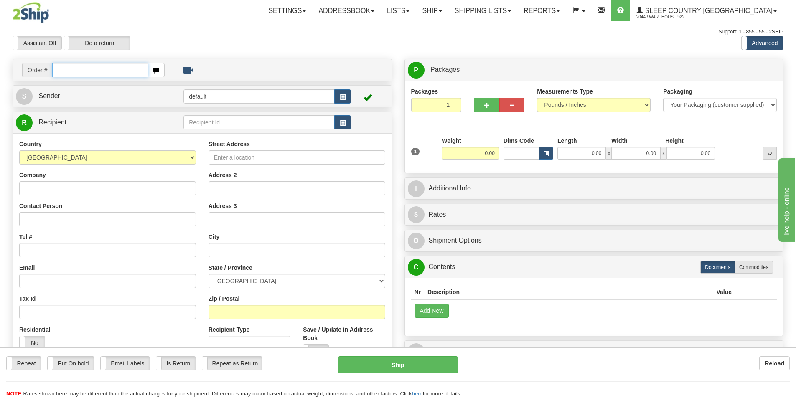
click at [97, 69] on input "text" at bounding box center [100, 70] width 96 height 14
paste input "9000I092284"
type input "9000I092284"
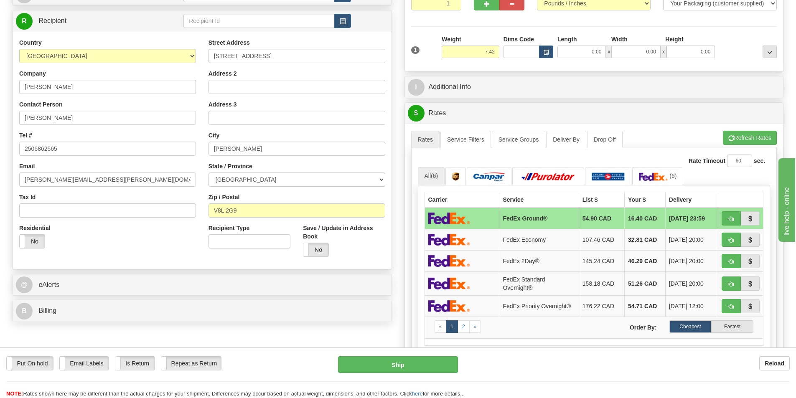
scroll to position [125, 0]
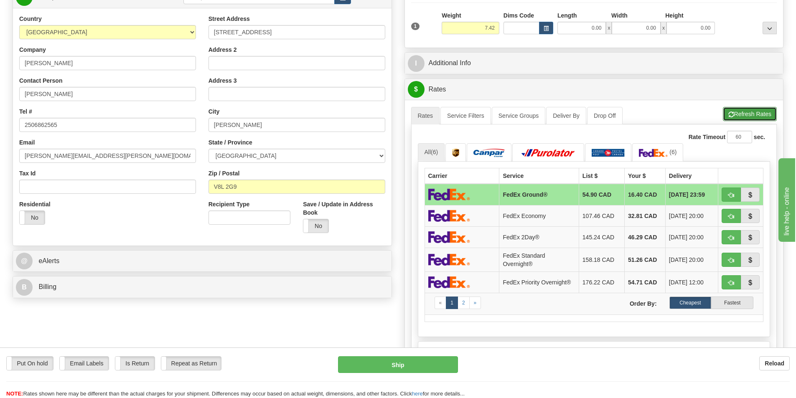
click at [759, 111] on button "Refresh Rates" at bounding box center [750, 114] width 54 height 14
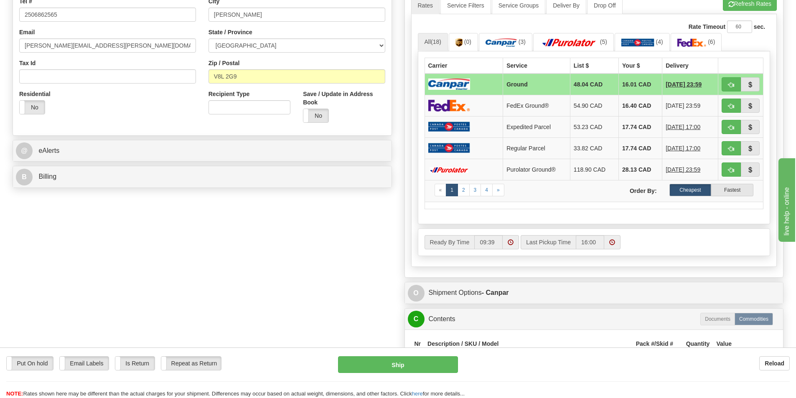
scroll to position [209, 0]
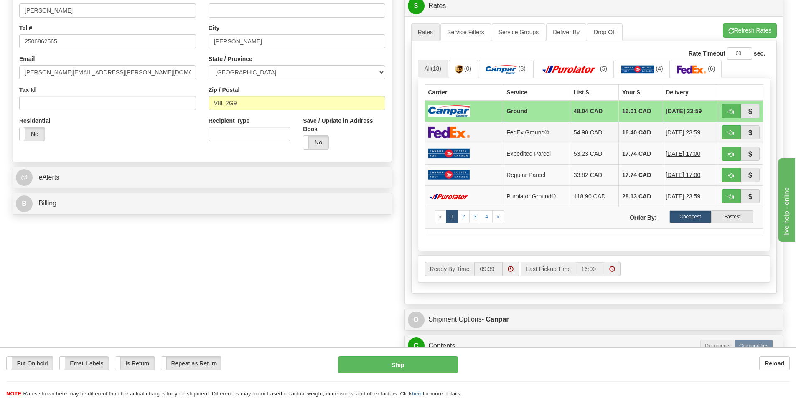
click at [625, 135] on td "16.40 CAD" at bounding box center [640, 132] width 43 height 21
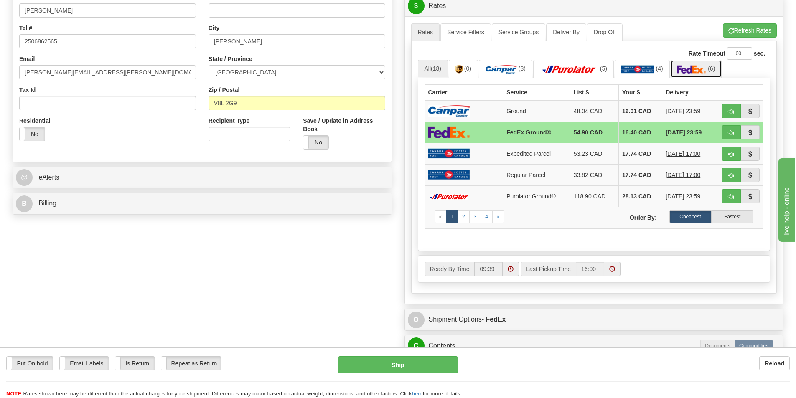
click at [693, 71] on img at bounding box center [692, 69] width 29 height 8
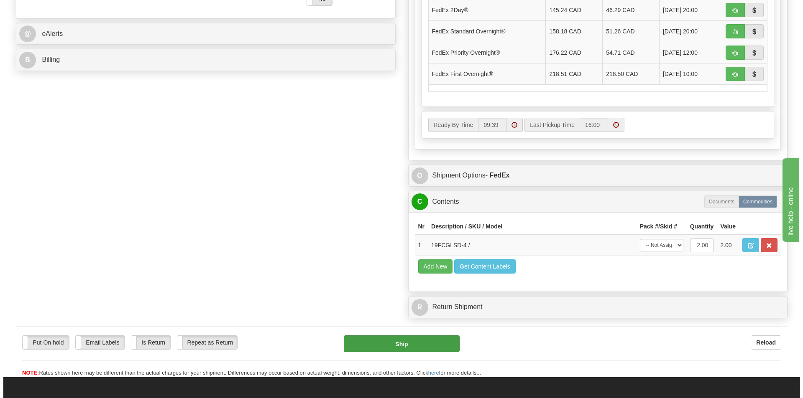
scroll to position [376, 0]
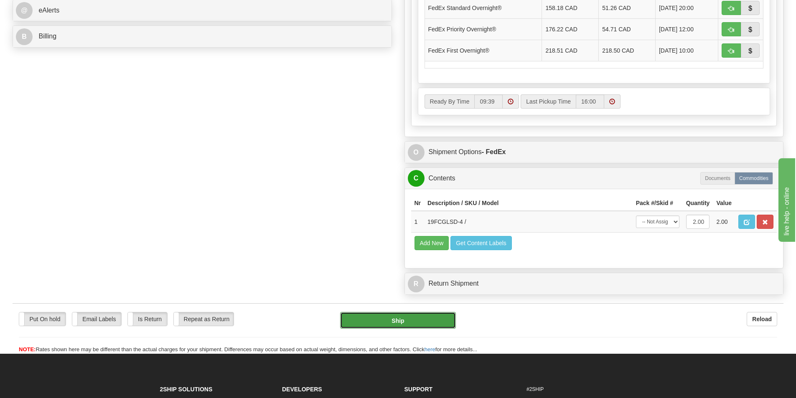
click at [393, 326] on button "Ship" at bounding box center [398, 320] width 116 height 17
type input "92"
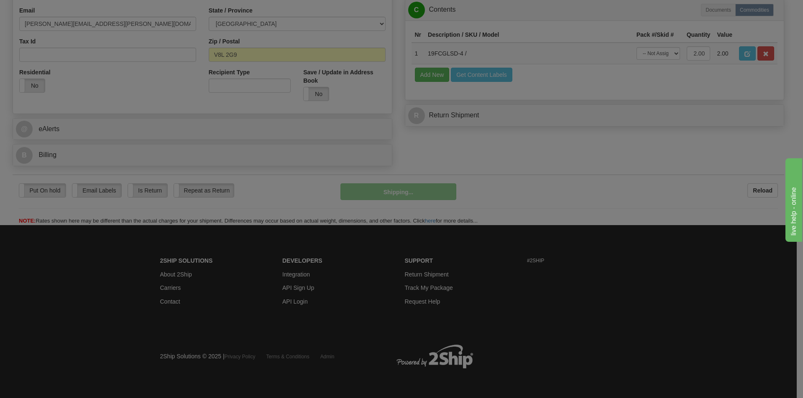
scroll to position [258, 0]
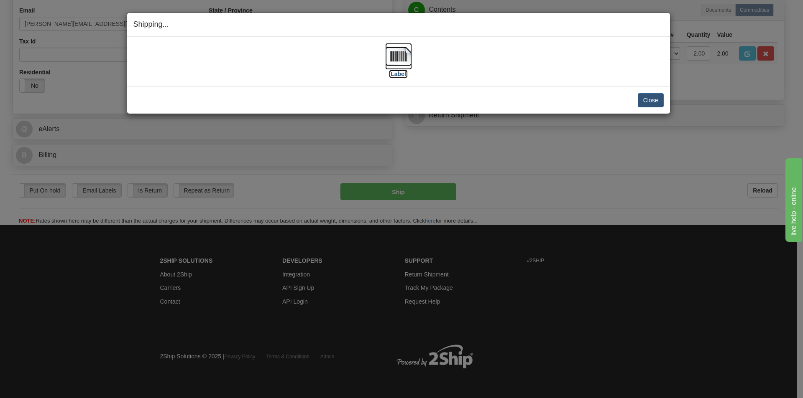
click at [398, 59] on img at bounding box center [398, 56] width 27 height 27
click at [385, 55] on img at bounding box center [398, 56] width 27 height 27
click at [652, 99] on button "Close" at bounding box center [650, 100] width 26 height 14
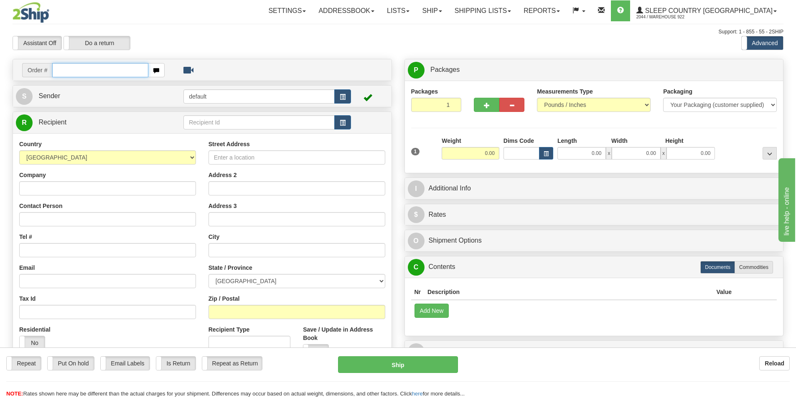
click at [101, 73] on input "text" at bounding box center [100, 70] width 96 height 14
paste input "9007I096865"
type input "9007I096865"
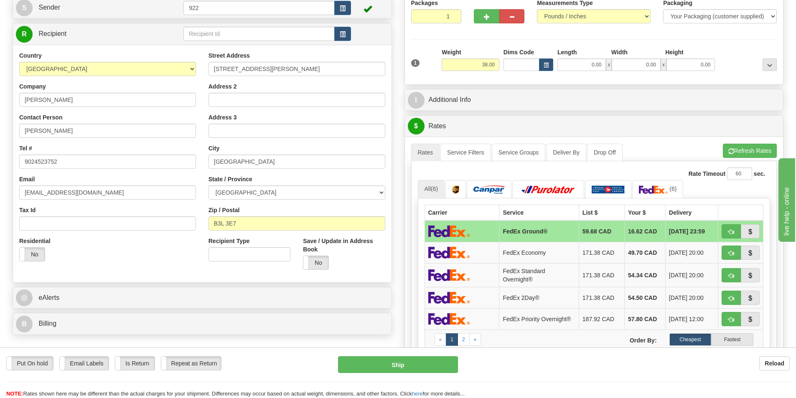
scroll to position [125, 0]
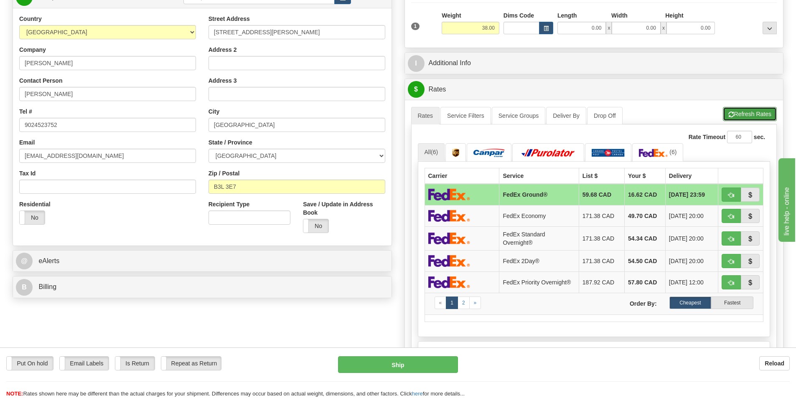
click at [747, 116] on button "Refresh Rates" at bounding box center [750, 114] width 54 height 14
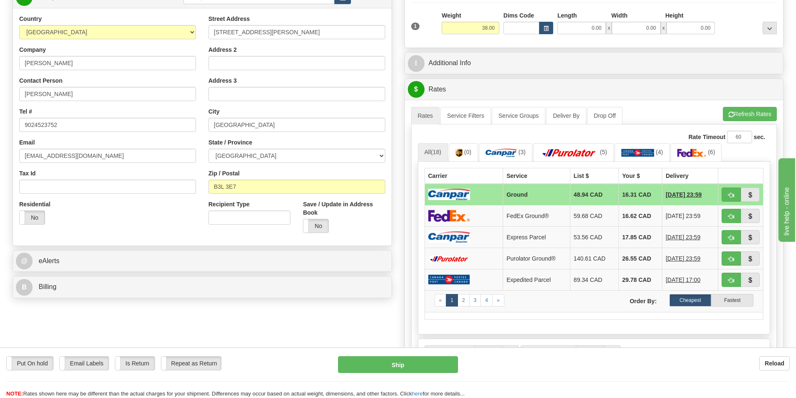
click at [507, 143] on div "Rate Timeout 60 sec." at bounding box center [594, 137] width 353 height 13
click at [508, 149] on img at bounding box center [501, 153] width 31 height 8
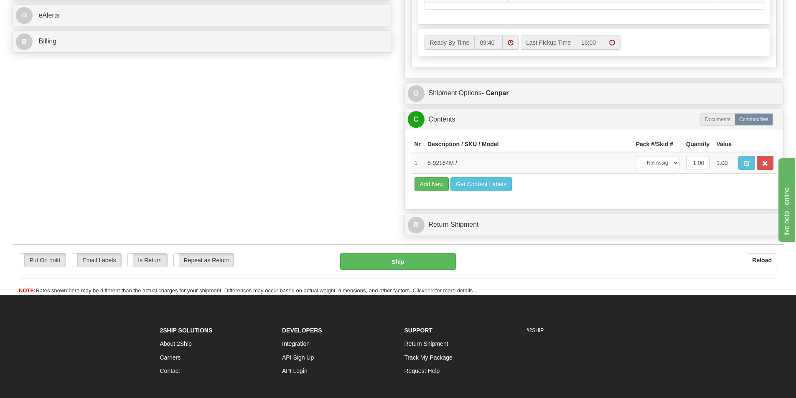
scroll to position [376, 0]
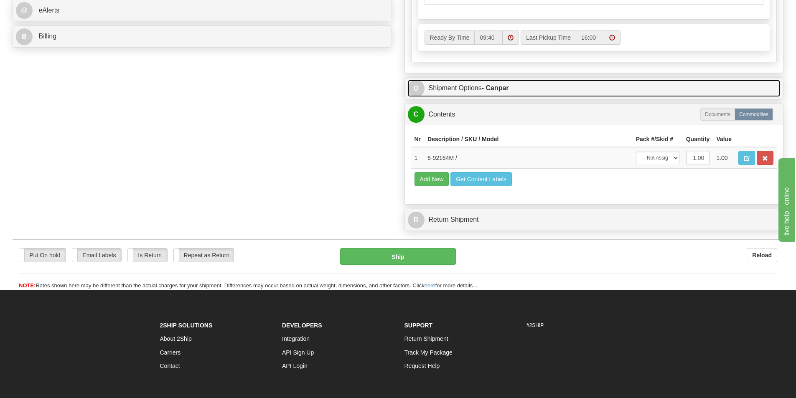
click at [450, 89] on link "O Shipment Options - Canpar" at bounding box center [594, 88] width 373 height 17
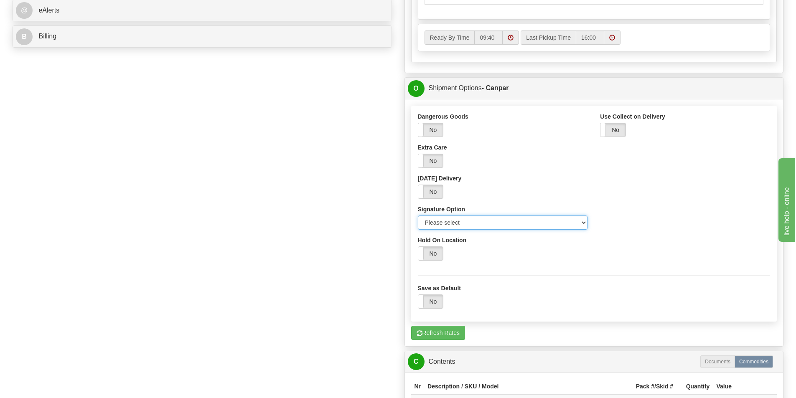
click at [467, 221] on select "Please select No Signature Required Signature Required Adult Signature" at bounding box center [503, 223] width 170 height 14
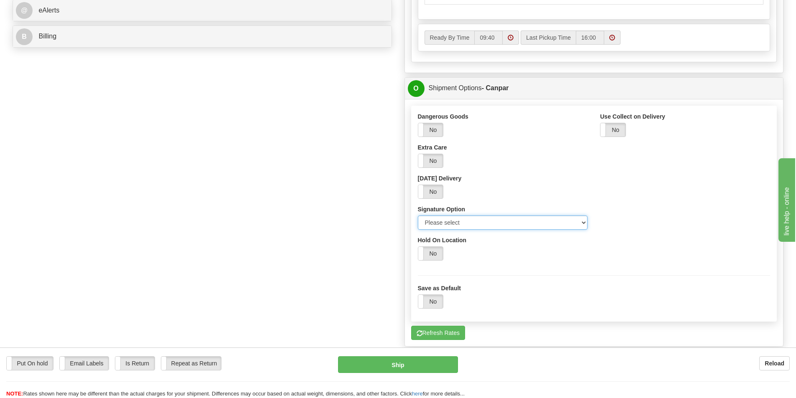
select select "2"
click at [418, 216] on select "Please select No Signature Required Signature Required Adult Signature" at bounding box center [503, 223] width 170 height 14
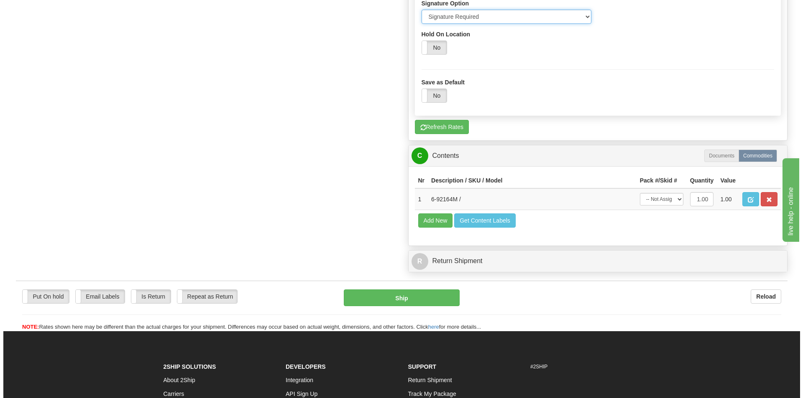
scroll to position [585, 0]
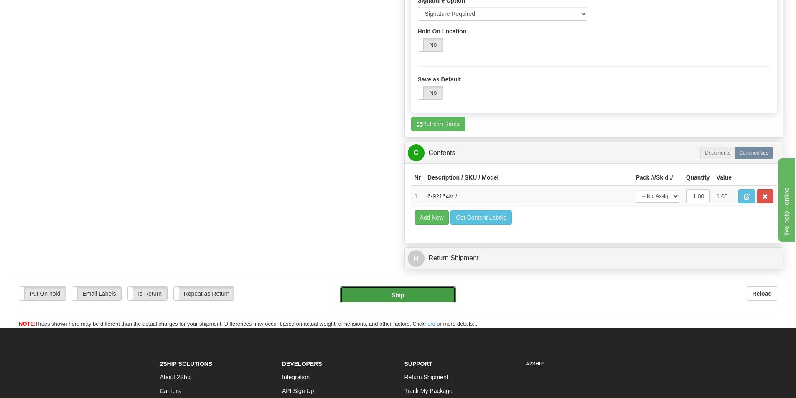
click at [384, 295] on button "Ship" at bounding box center [398, 295] width 116 height 17
type input "1"
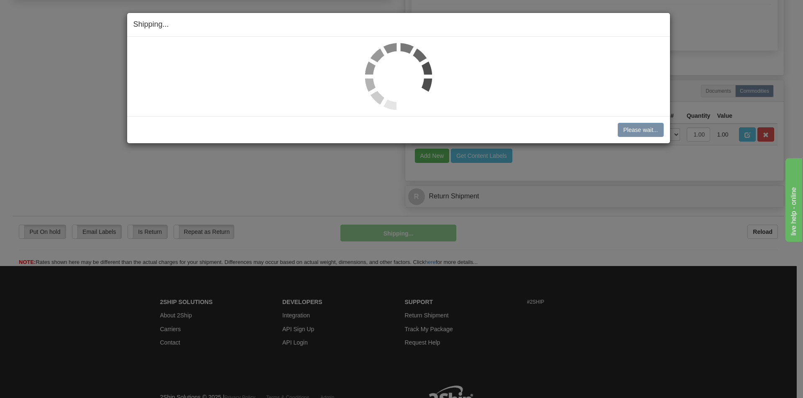
scroll to position [362, 0]
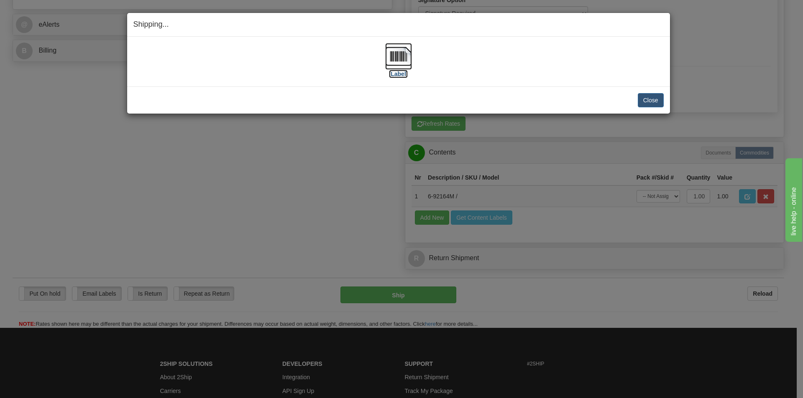
click at [399, 59] on img at bounding box center [398, 56] width 27 height 27
drag, startPoint x: 508, startPoint y: 54, endPoint x: 517, endPoint y: 59, distance: 10.5
click at [508, 54] on div "[Label]" at bounding box center [398, 61] width 530 height 37
click at [648, 101] on button "Close" at bounding box center [650, 100] width 26 height 14
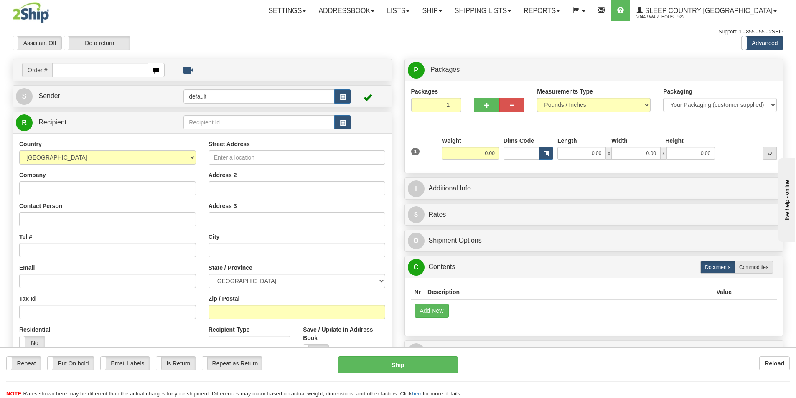
click at [131, 74] on input "text" at bounding box center [100, 70] width 96 height 14
click at [128, 69] on input "text" at bounding box center [100, 70] width 96 height 14
paste input "9007I095570"
type input "9007I095570"
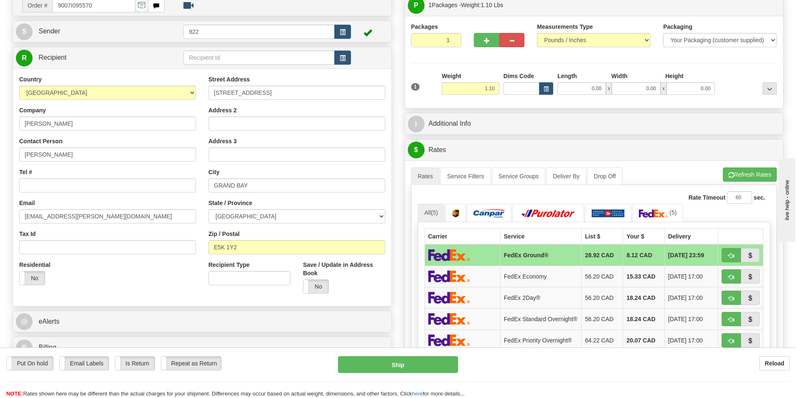
scroll to position [84, 0]
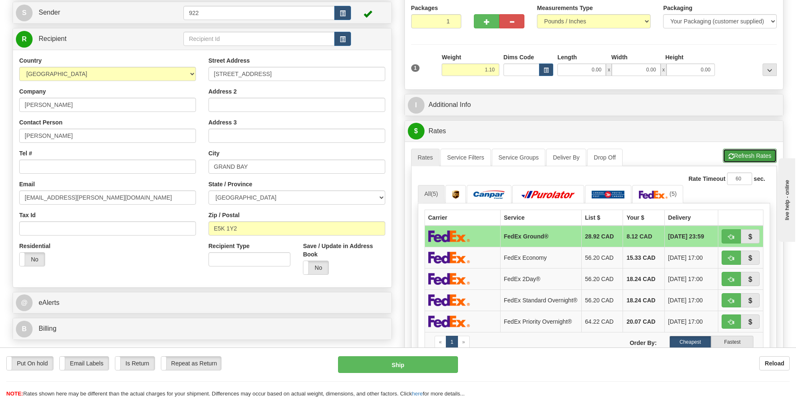
click at [734, 155] on button "Refresh Rates" at bounding box center [750, 156] width 54 height 14
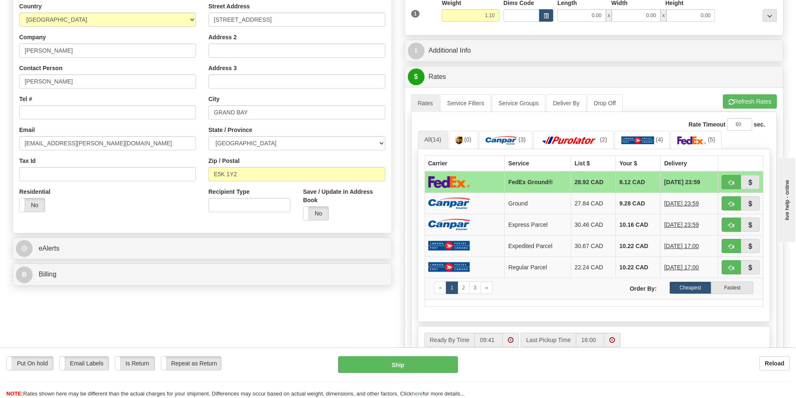
scroll to position [125, 0]
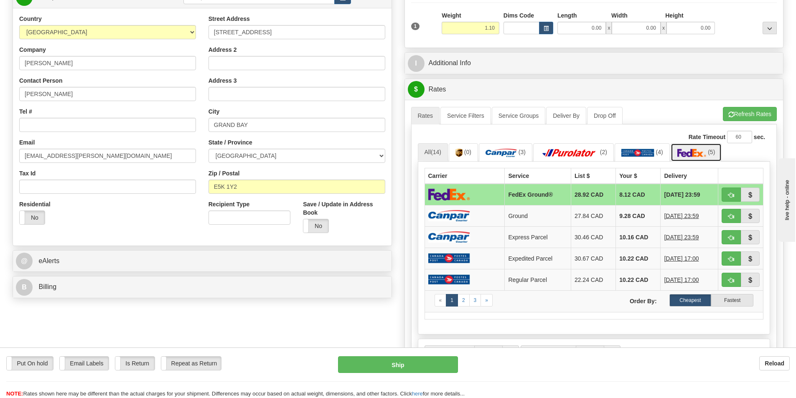
click at [697, 152] on img at bounding box center [692, 153] width 29 height 8
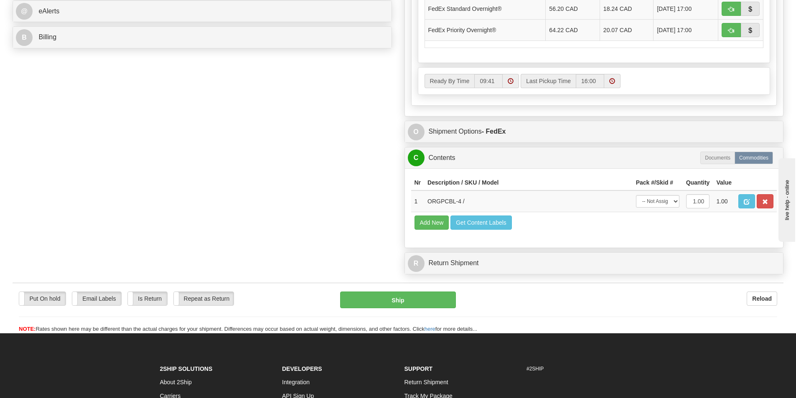
scroll to position [376, 0]
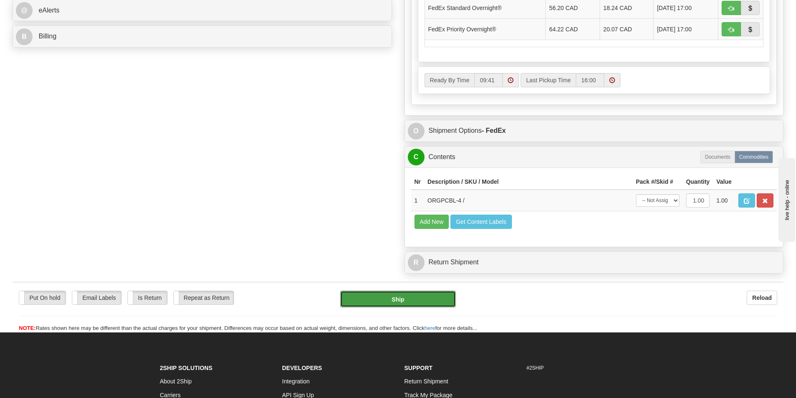
click at [414, 300] on button "Ship" at bounding box center [398, 299] width 116 height 17
type input "92"
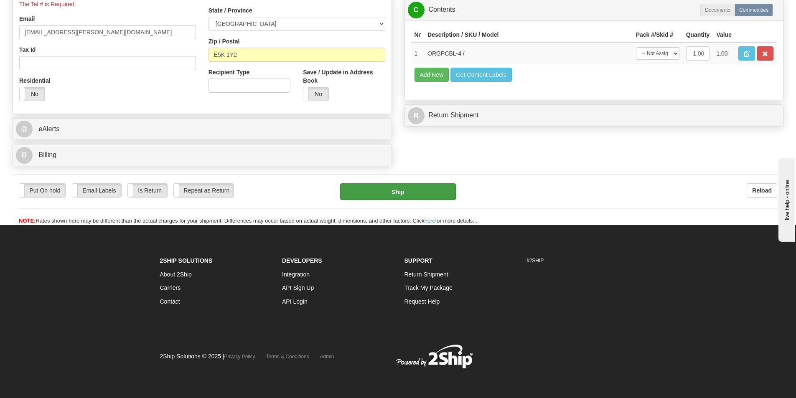
scroll to position [258, 0]
click at [390, 193] on button "Ship" at bounding box center [398, 192] width 116 height 17
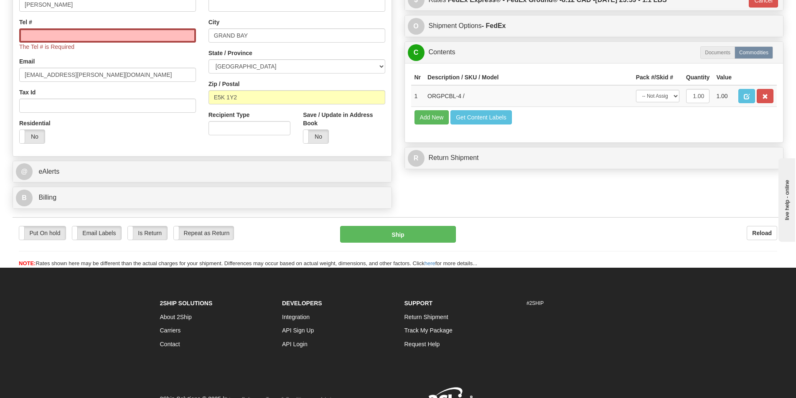
scroll to position [133, 0]
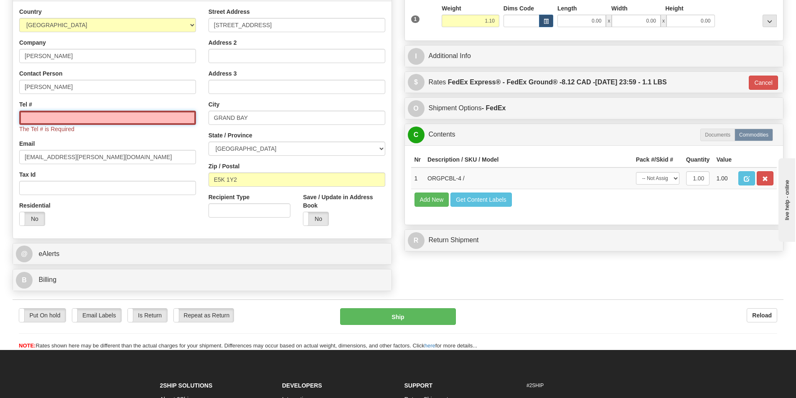
click at [73, 117] on input "Tel #" at bounding box center [107, 118] width 177 height 14
paste input ""Account","Name","Address","Town","Province","Postal Code","Phone","Email" "480…"
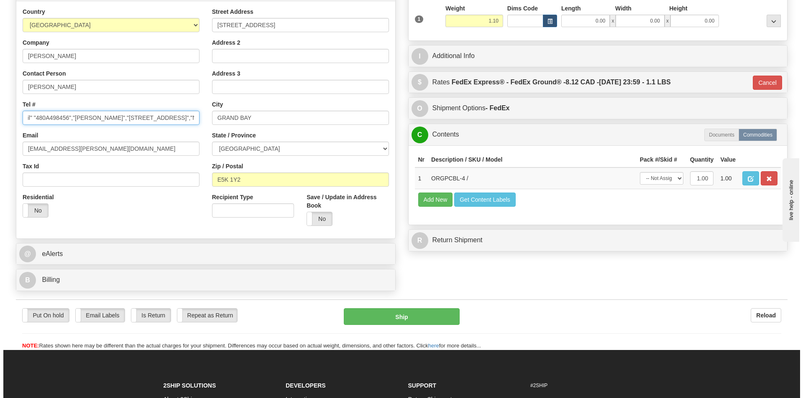
scroll to position [0, 0]
drag, startPoint x: 75, startPoint y: 117, endPoint x: 0, endPoint y: 113, distance: 74.9
click at [0, 113] on div "Toggle navigation Settings Shipping Preferences Fields Preferences New" at bounding box center [398, 108] width 796 height 483
drag, startPoint x: 60, startPoint y: 118, endPoint x: 196, endPoint y: 117, distance: 135.9
click at [196, 117] on input "506 653-1246","norm.adams@bellaliant.net"" at bounding box center [107, 118] width 177 height 14
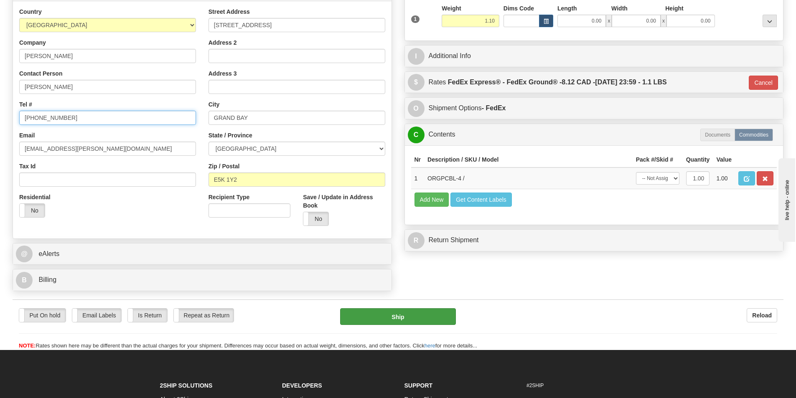
type input "506 653-1246"
click at [404, 316] on button "Ship" at bounding box center [398, 316] width 116 height 17
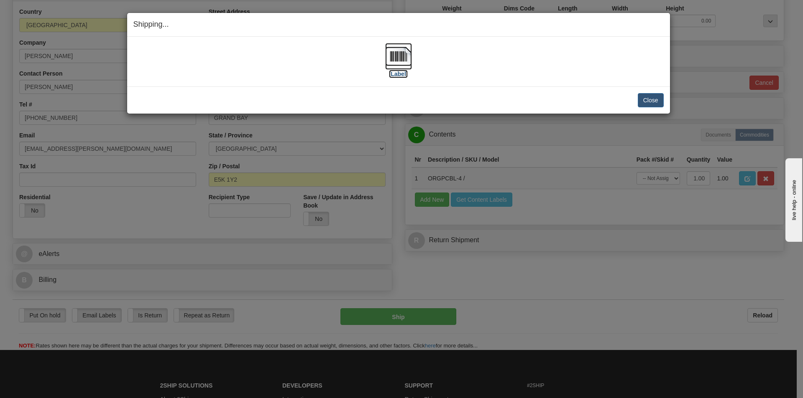
click at [406, 54] on img at bounding box center [398, 56] width 27 height 27
click at [405, 54] on img at bounding box center [398, 56] width 27 height 27
click at [649, 100] on button "Close" at bounding box center [650, 100] width 26 height 14
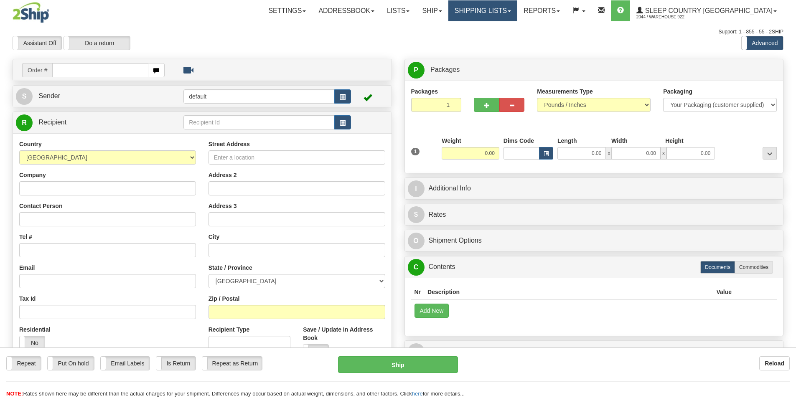
click at [517, 12] on link "Shipping lists" at bounding box center [483, 10] width 69 height 21
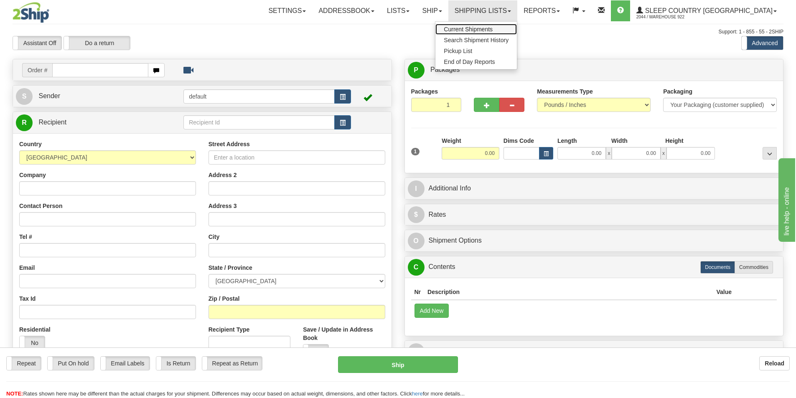
click at [493, 28] on span "Current Shipments" at bounding box center [468, 29] width 49 height 7
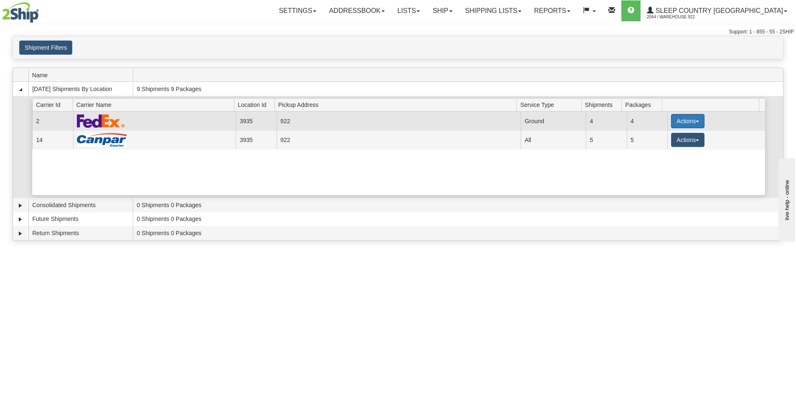
click at [693, 120] on button "Actions" at bounding box center [687, 121] width 33 height 14
click at [666, 181] on link "Print" at bounding box center [670, 180] width 67 height 11
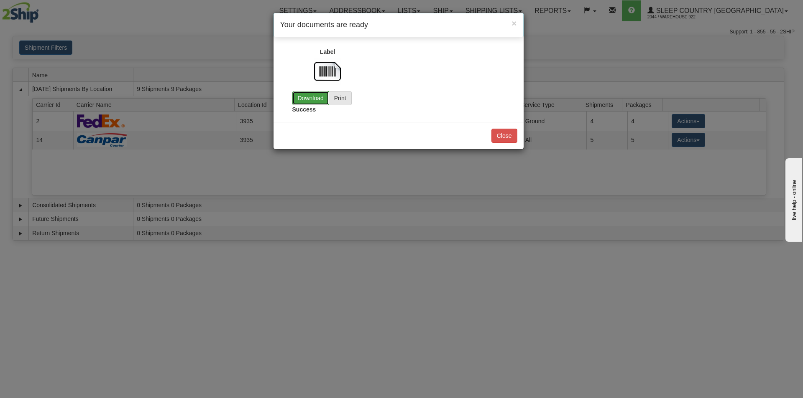
click at [311, 101] on link "Download" at bounding box center [310, 98] width 37 height 14
click at [501, 135] on button "Close" at bounding box center [504, 136] width 26 height 14
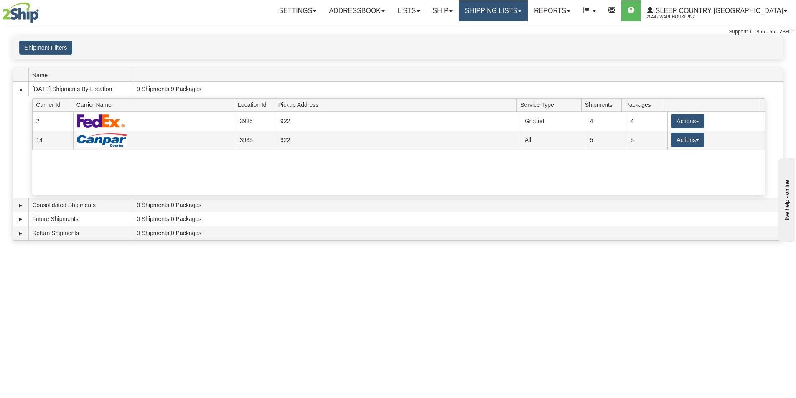
click at [525, 12] on link "Shipping lists" at bounding box center [493, 10] width 69 height 21
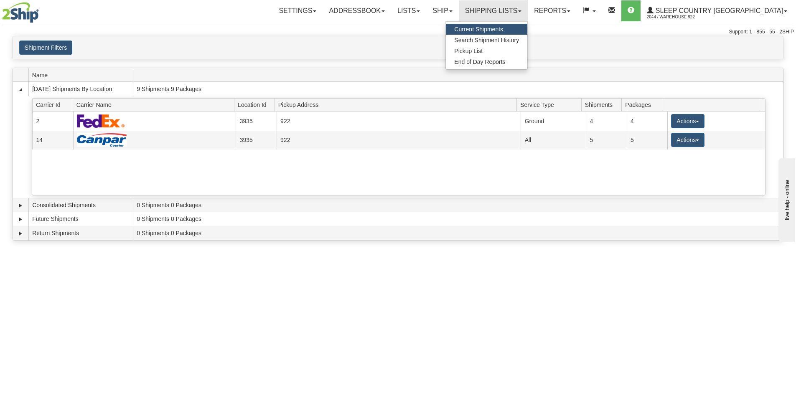
click at [503, 32] on span "Current Shipments" at bounding box center [478, 29] width 49 height 7
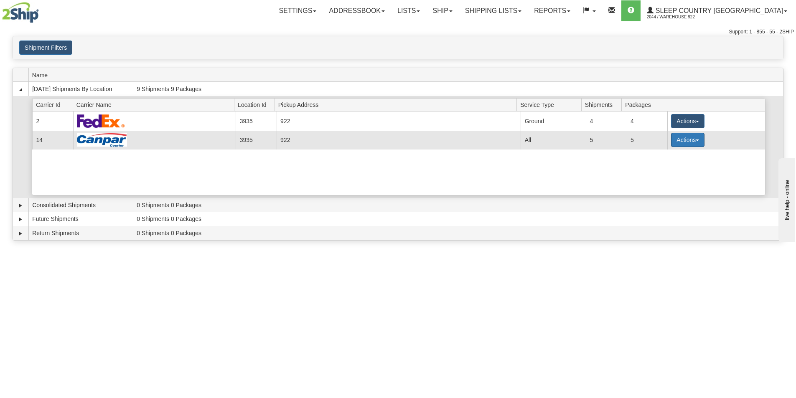
click at [696, 140] on span "button" at bounding box center [697, 141] width 3 height 2
drag, startPoint x: 662, startPoint y: 158, endPoint x: 686, endPoint y: 182, distance: 33.4
click at [686, 182] on ul "Details Close Pickup Zip Print" at bounding box center [671, 177] width 68 height 59
click at [696, 140] on span "button" at bounding box center [697, 141] width 3 height 2
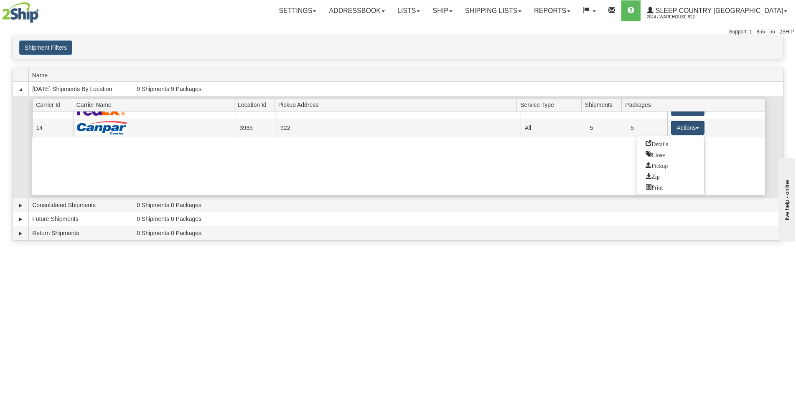
click at [582, 169] on div "Current 2 3935 922 19370 Ground 4 4 Actions Details Close Pickup Zip Print Curr…" at bounding box center [398, 154] width 733 height 84
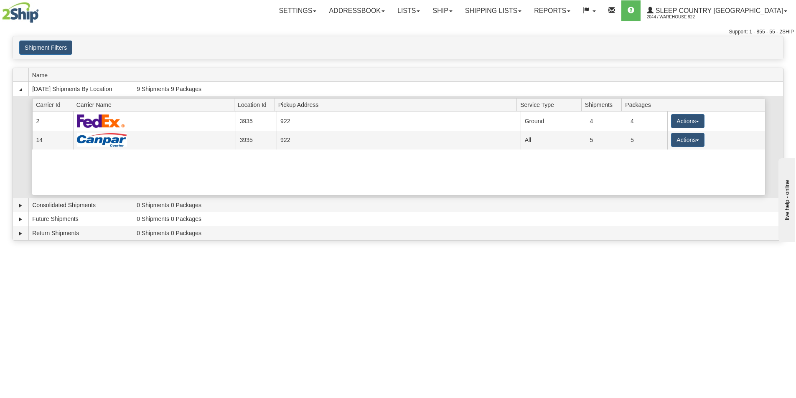
scroll to position [0, 0]
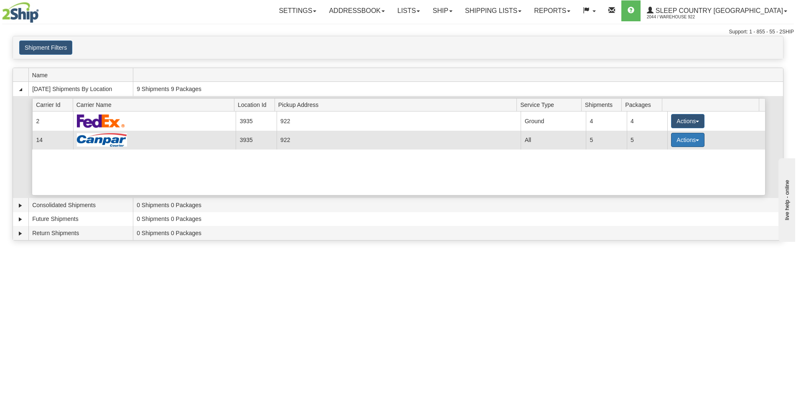
click at [695, 139] on button "Actions" at bounding box center [687, 140] width 33 height 14
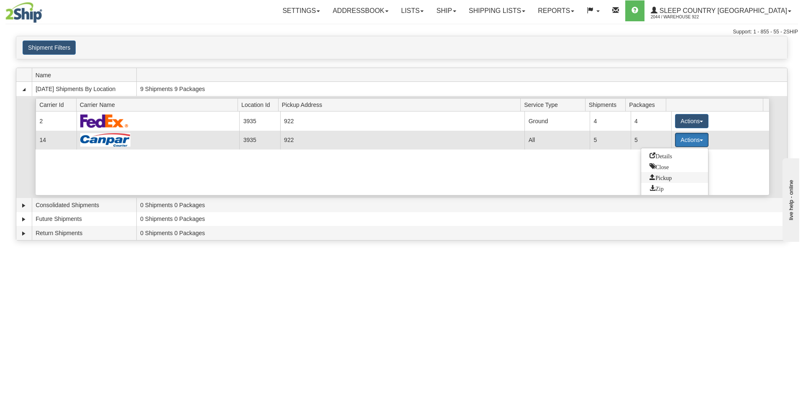
scroll to position [12, 0]
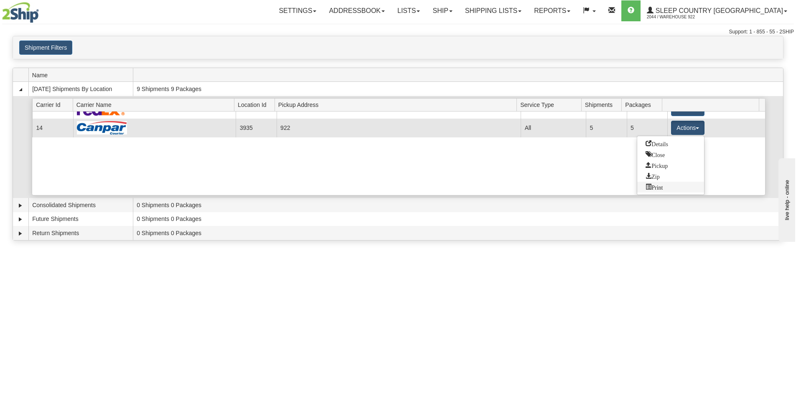
click at [663, 187] on span "Print" at bounding box center [654, 187] width 17 height 6
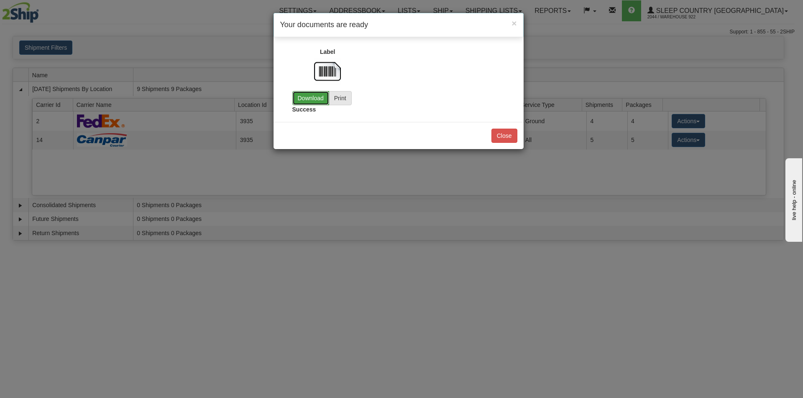
click at [309, 99] on link "Download" at bounding box center [310, 98] width 37 height 14
click at [498, 136] on button "Close" at bounding box center [504, 136] width 26 height 14
